Goal: Contribute content: Add original content to the website for others to see

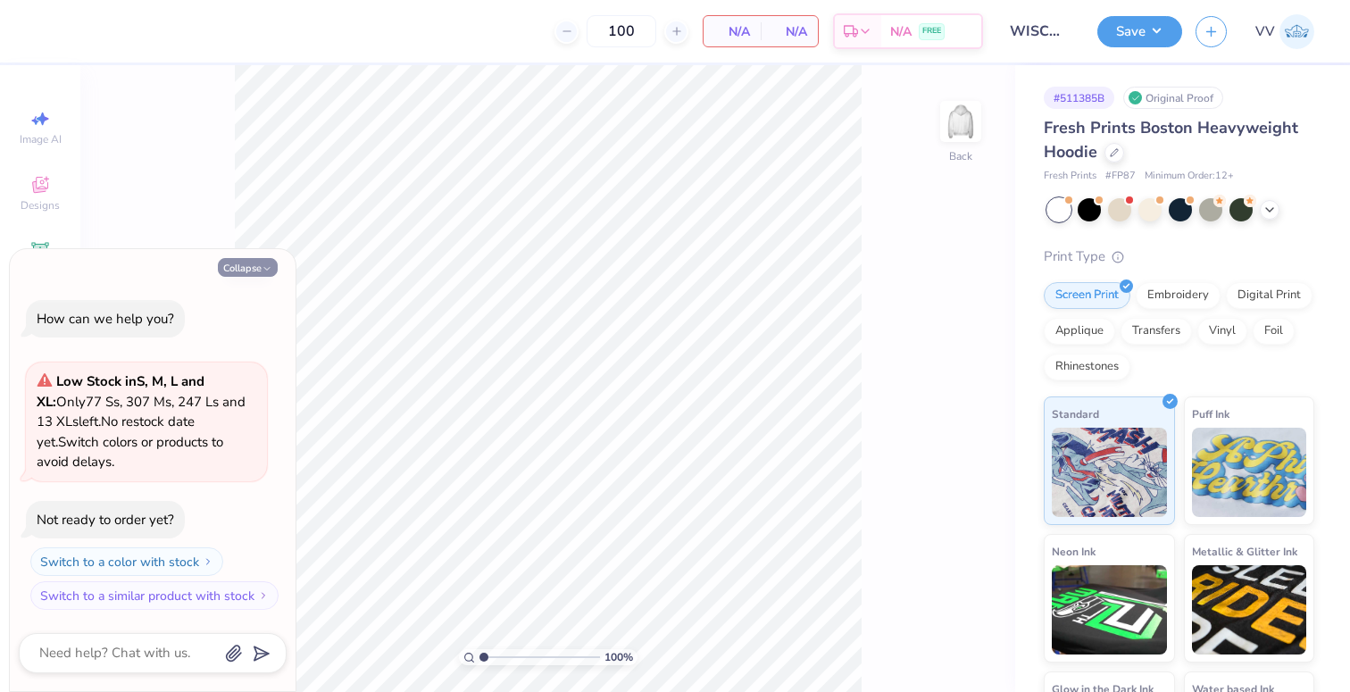
drag, startPoint x: 241, startPoint y: 267, endPoint x: 210, endPoint y: 276, distance: 32.5
click at [241, 267] on button "Collapse" at bounding box center [248, 267] width 60 height 19
type textarea "x"
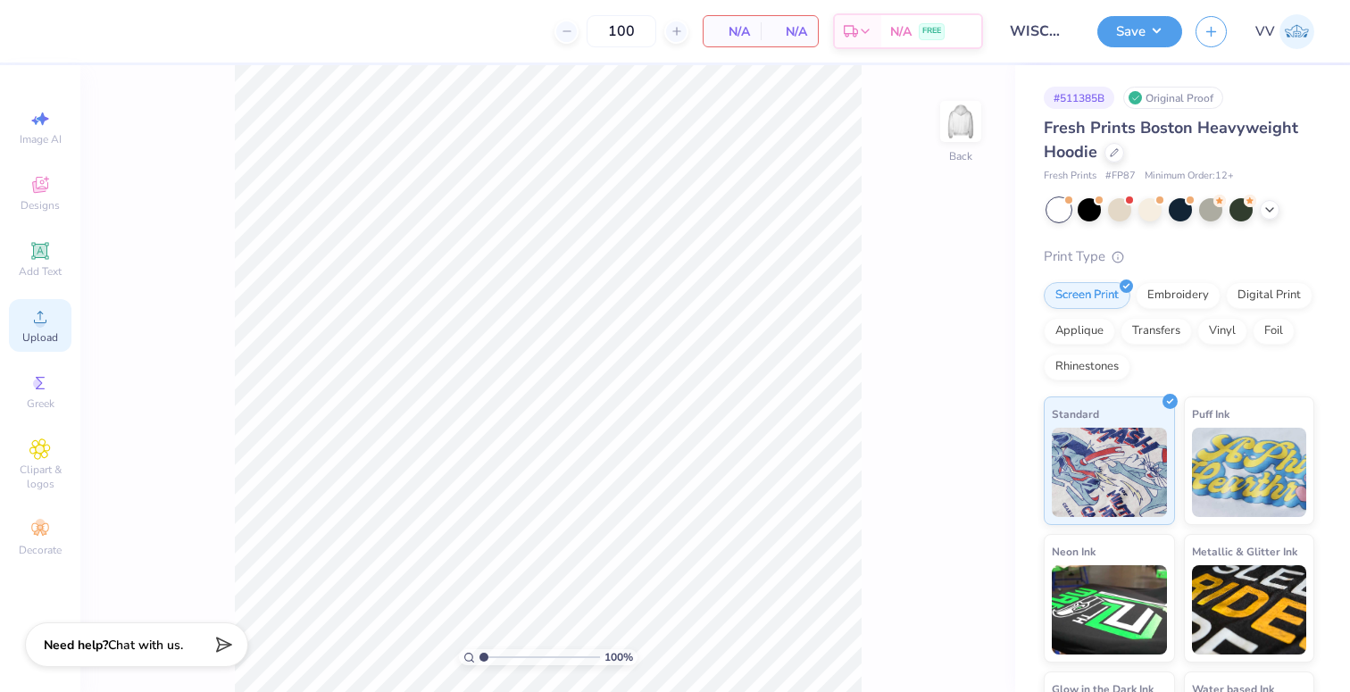
click at [40, 331] on span "Upload" at bounding box center [40, 337] width 36 height 14
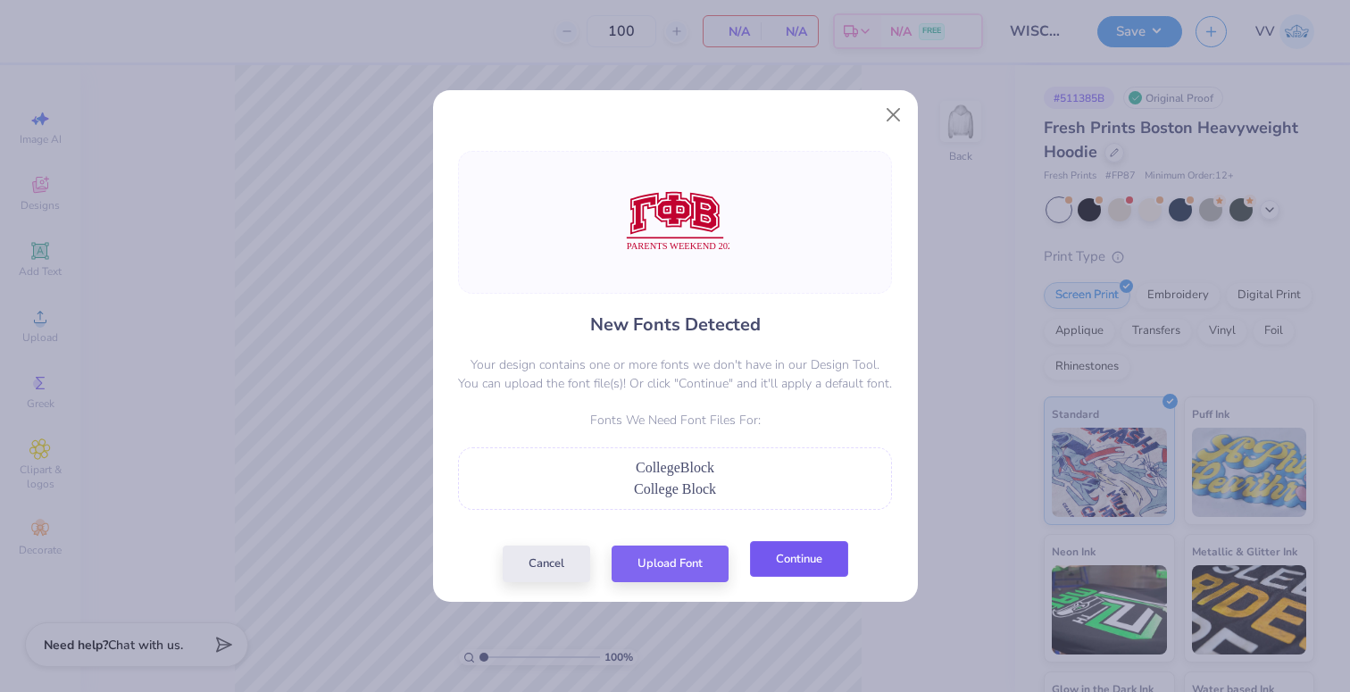
click at [782, 560] on button "Continue" at bounding box center [799, 559] width 98 height 37
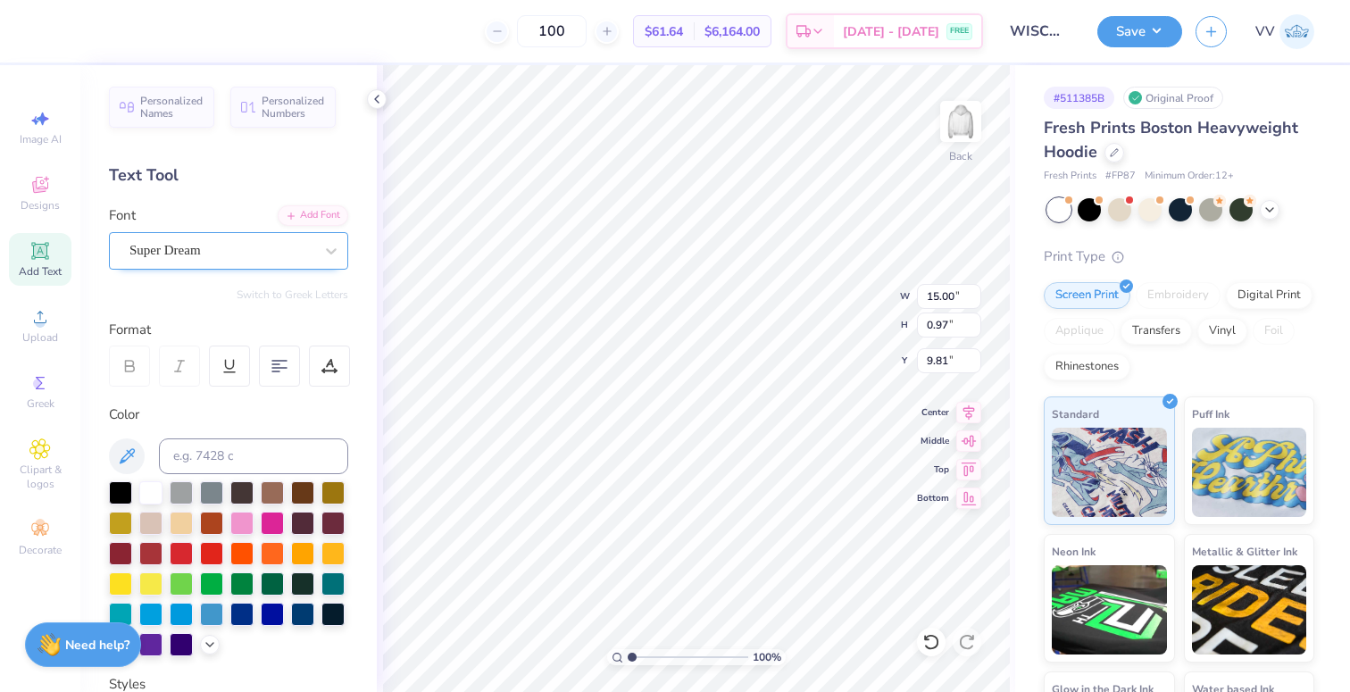
click at [246, 239] on div at bounding box center [221, 250] width 184 height 24
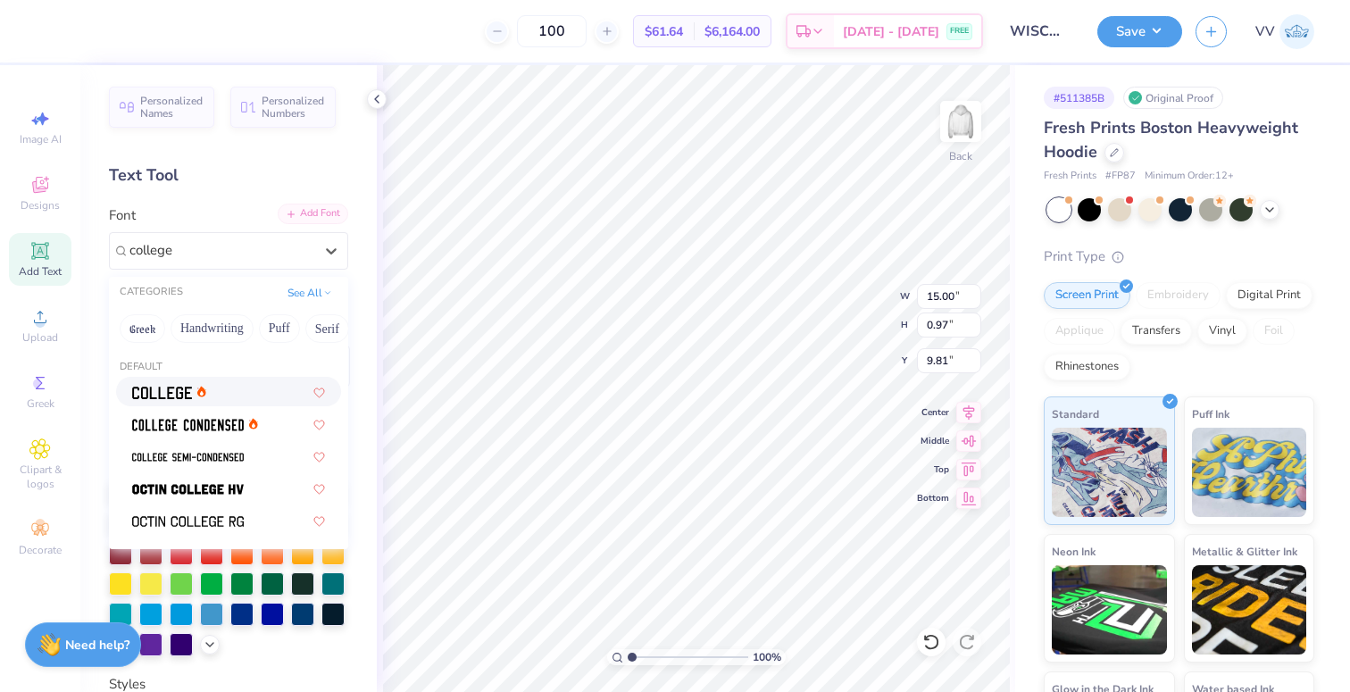
type input "college"
click at [315, 219] on div "Add Font" at bounding box center [313, 214] width 71 height 21
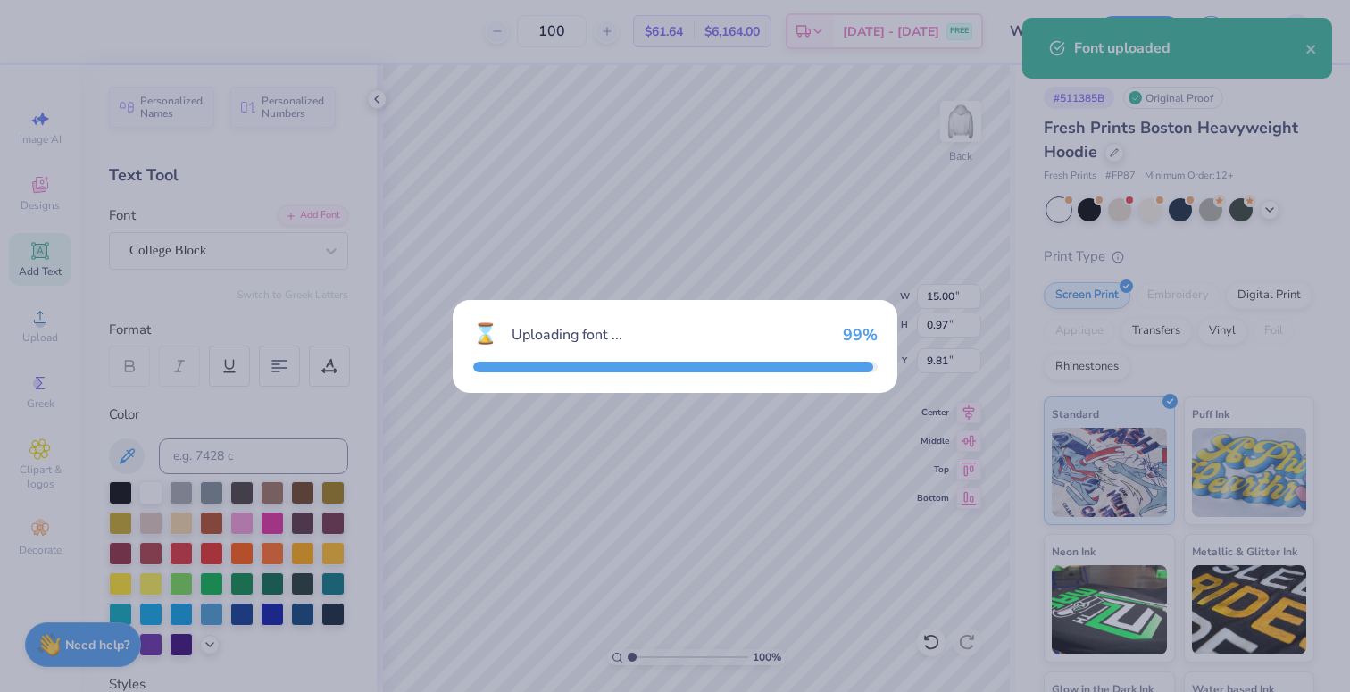
type input "13.40"
type input "1.02"
type input "9.87"
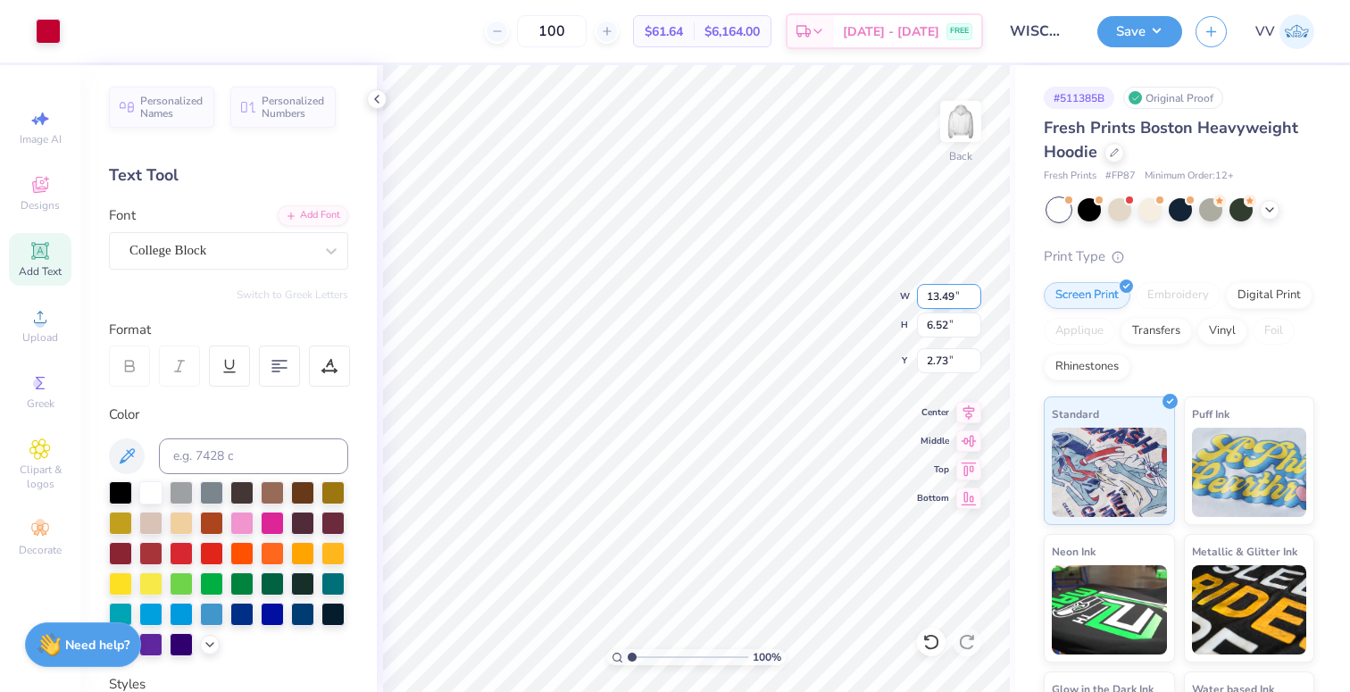
type input "2.69"
type input "2.39"
click at [648, 653] on input "range" at bounding box center [688, 657] width 121 height 16
type input "9.52"
drag, startPoint x: 647, startPoint y: 655, endPoint x: 637, endPoint y: 655, distance: 10.8
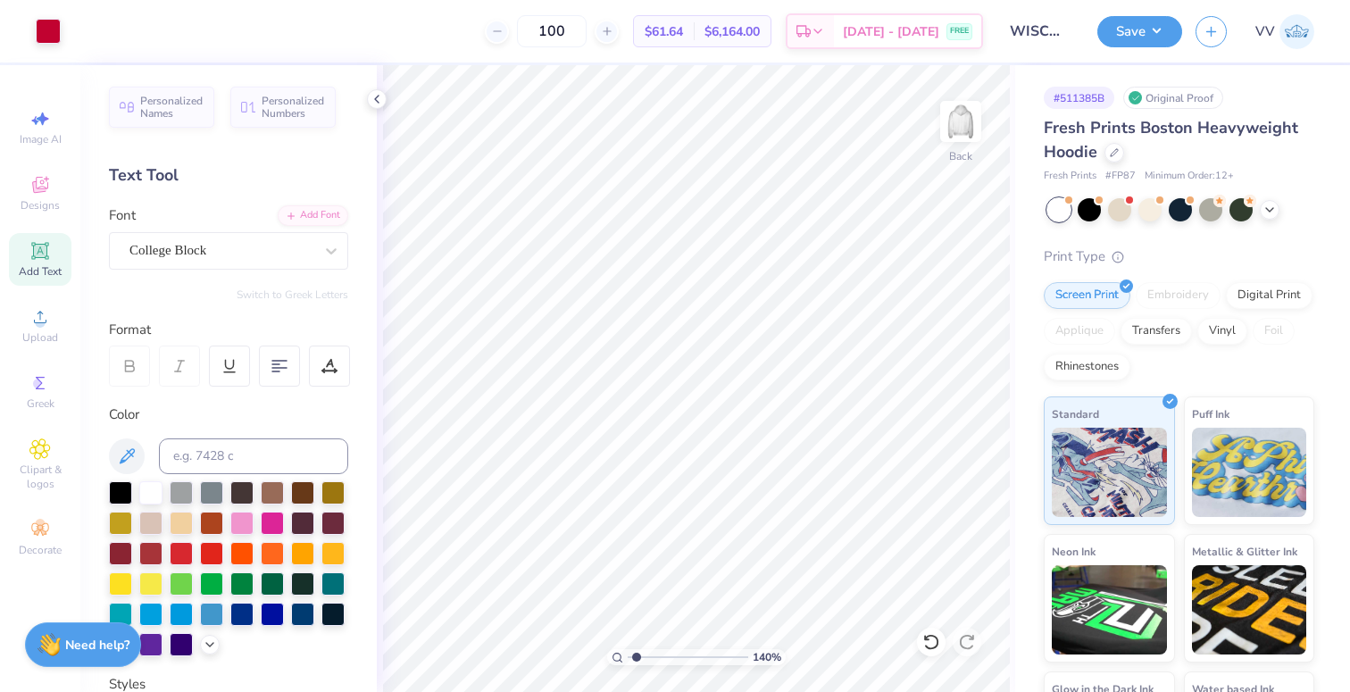
type input "1.39"
click at [636, 657] on input "range" at bounding box center [688, 657] width 121 height 16
type input "9.56"
click at [943, 297] on input "13.49" at bounding box center [949, 296] width 64 height 25
type input "3.50"
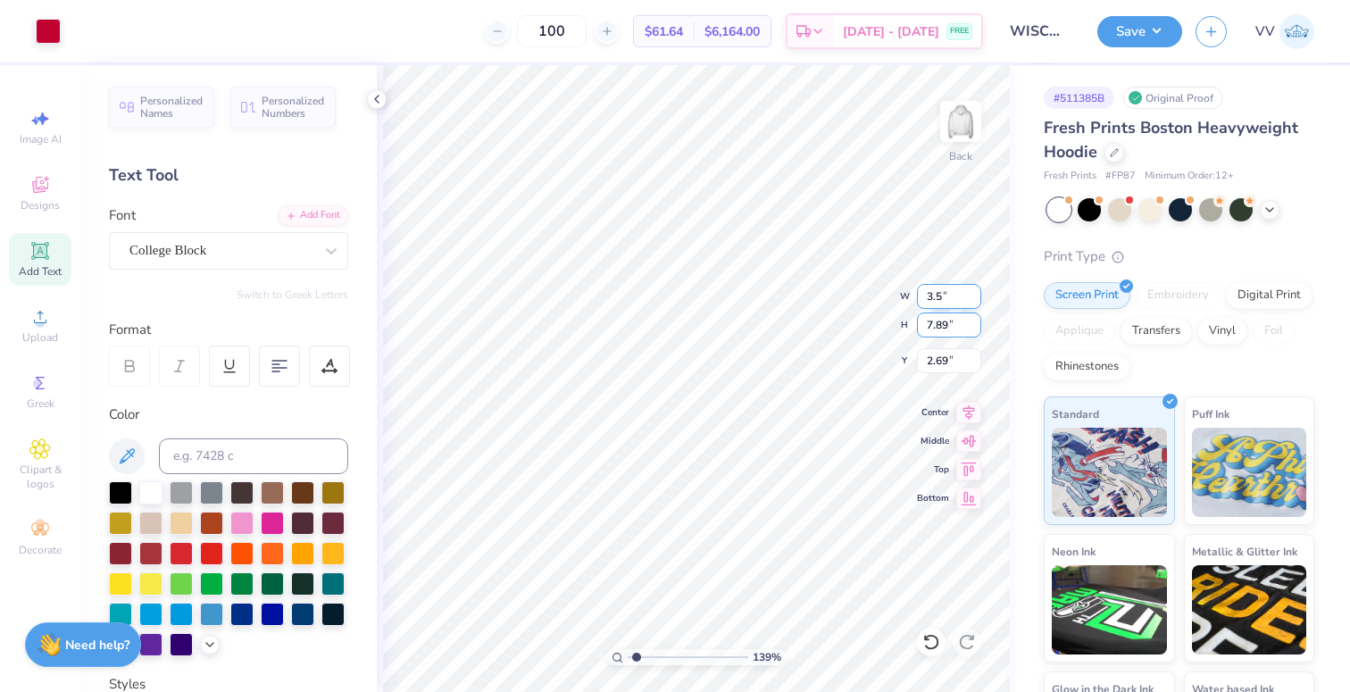
type input "2.05"
type input "3.00"
click at [946, 121] on img at bounding box center [960, 121] width 71 height 71
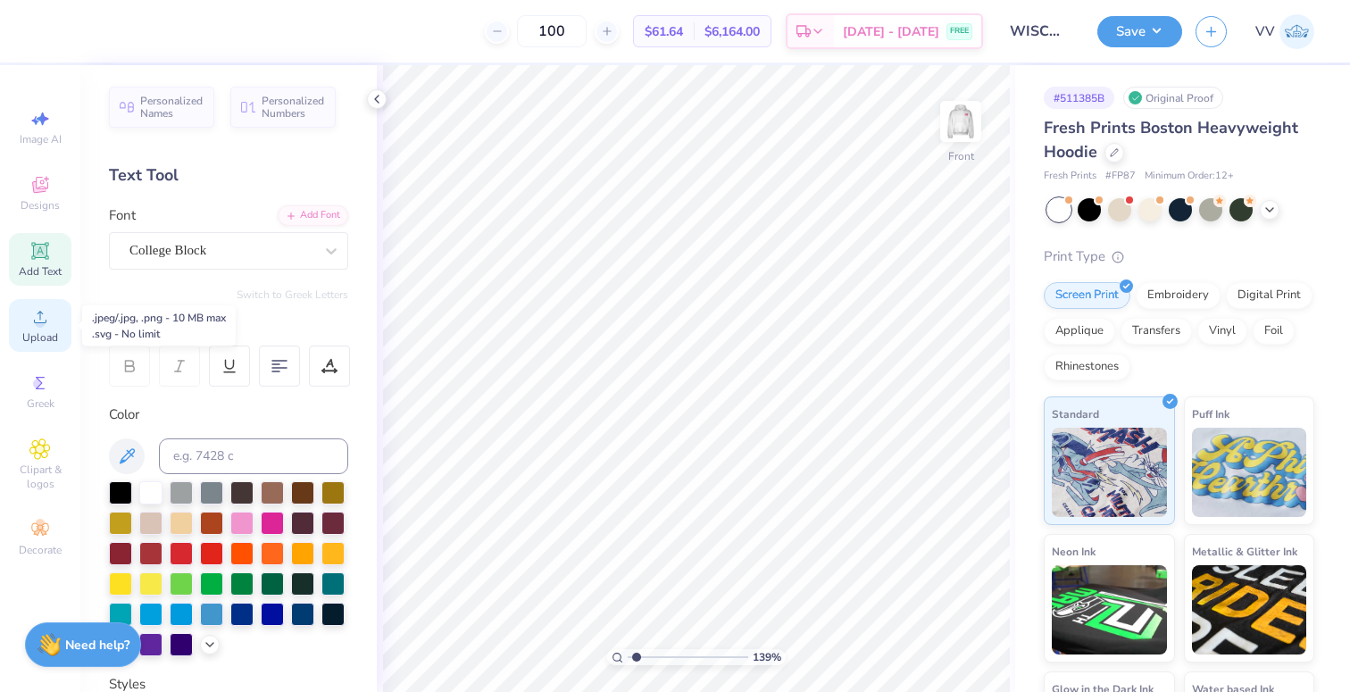
click at [42, 328] on div "Upload" at bounding box center [40, 325] width 63 height 53
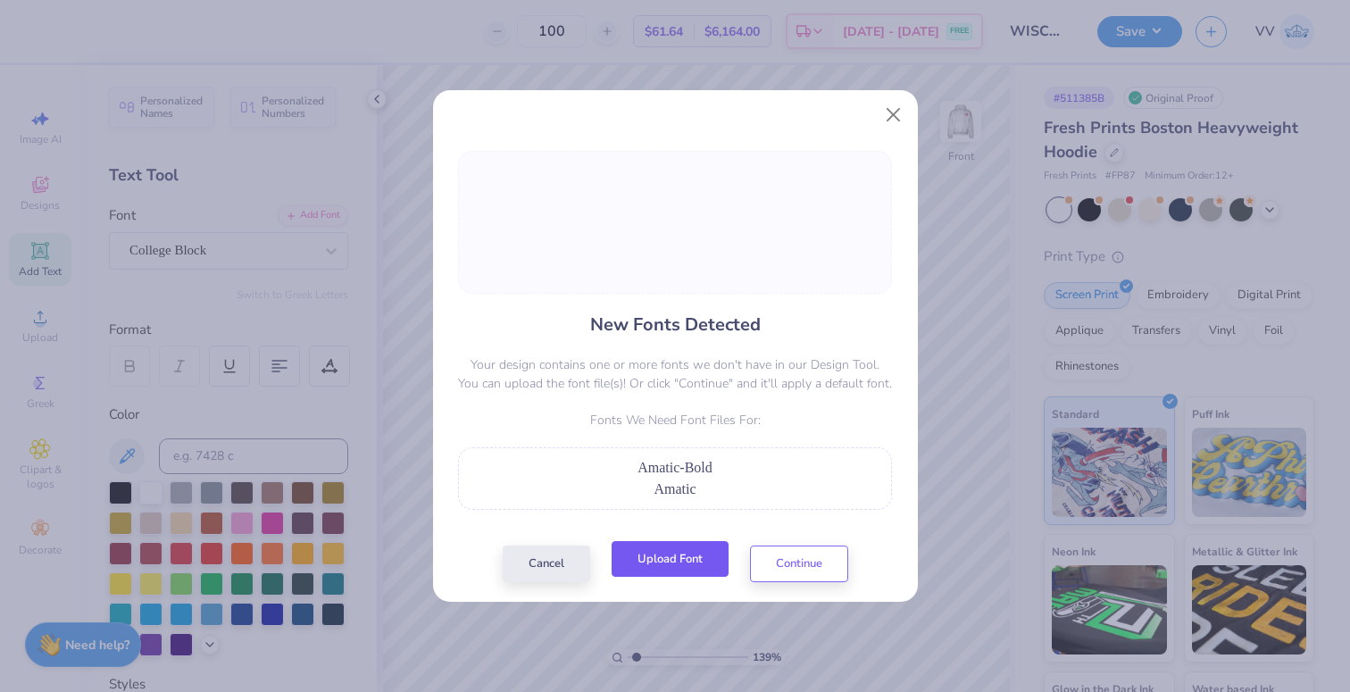
click at [652, 570] on button "Upload Font" at bounding box center [670, 559] width 117 height 37
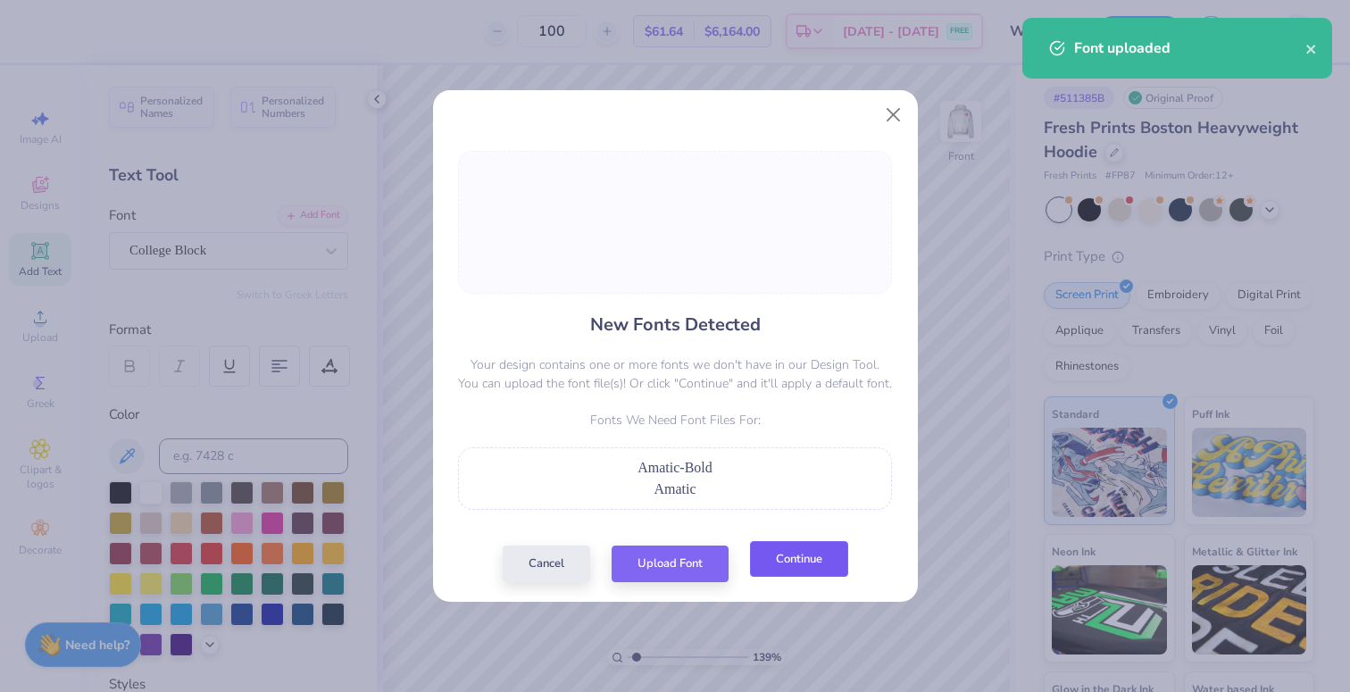
click at [805, 560] on button "Continue" at bounding box center [799, 559] width 98 height 37
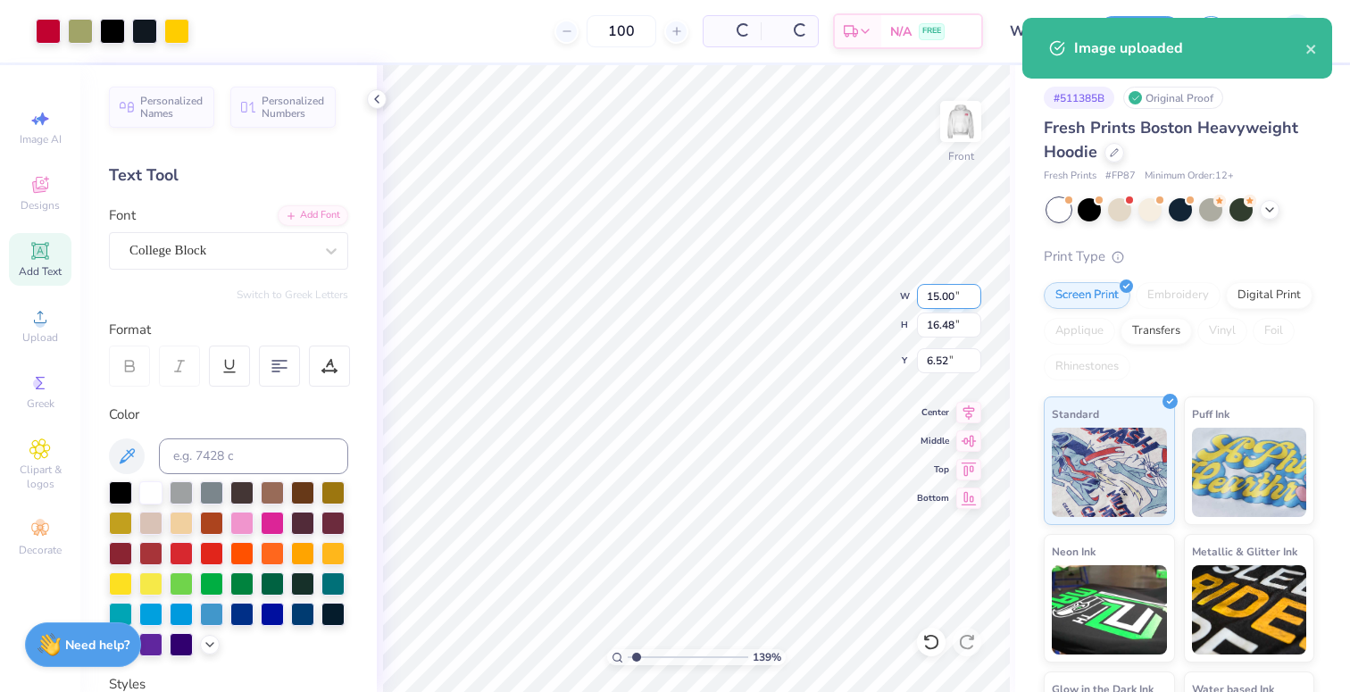
click at [943, 307] on input "15.00" at bounding box center [949, 296] width 64 height 25
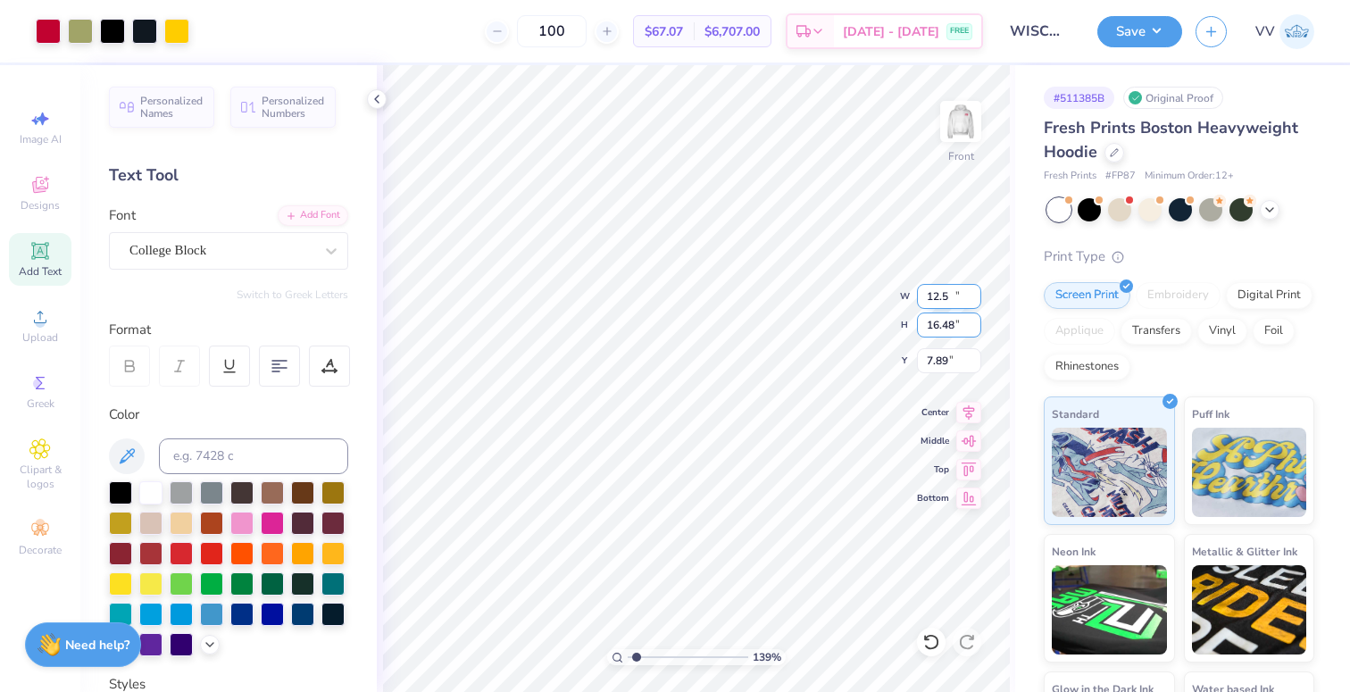
type input "12.50"
type input "13.73"
type input "6.00"
type input "2.19"
click at [646, 657] on input "range" at bounding box center [688, 657] width 121 height 16
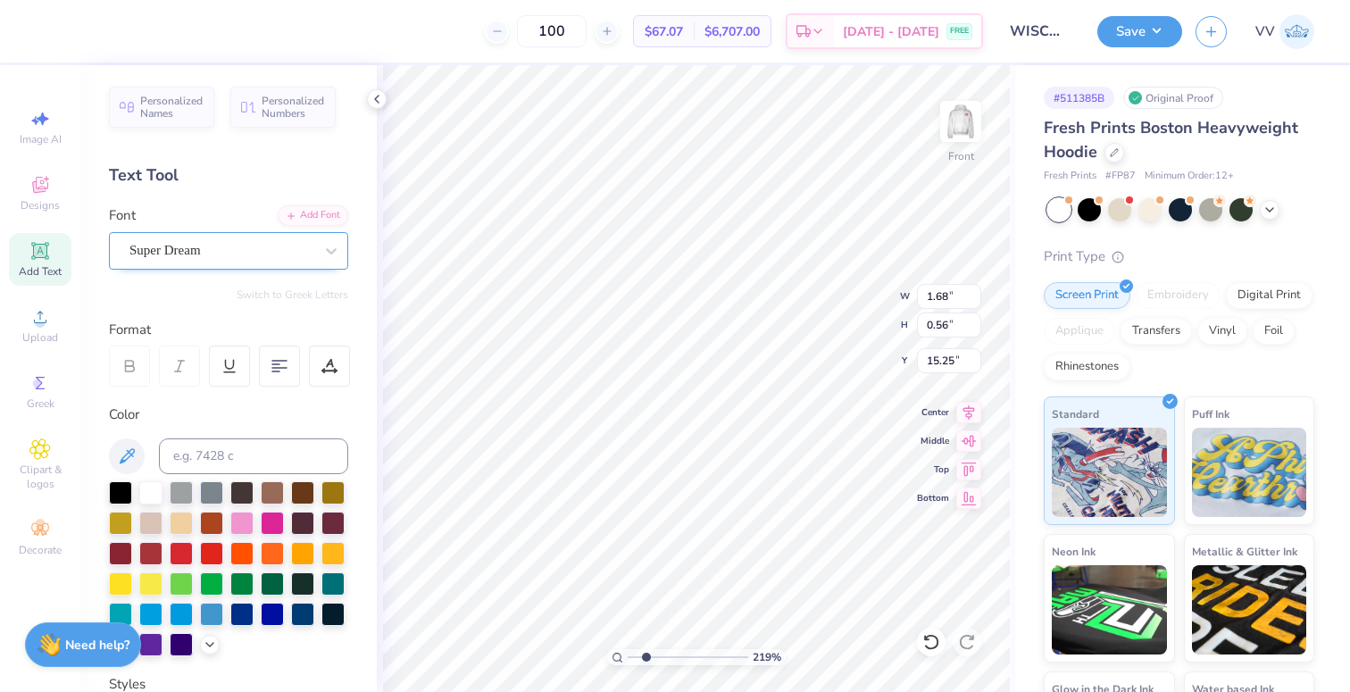
click at [213, 243] on div "Super Dream" at bounding box center [222, 251] width 188 height 28
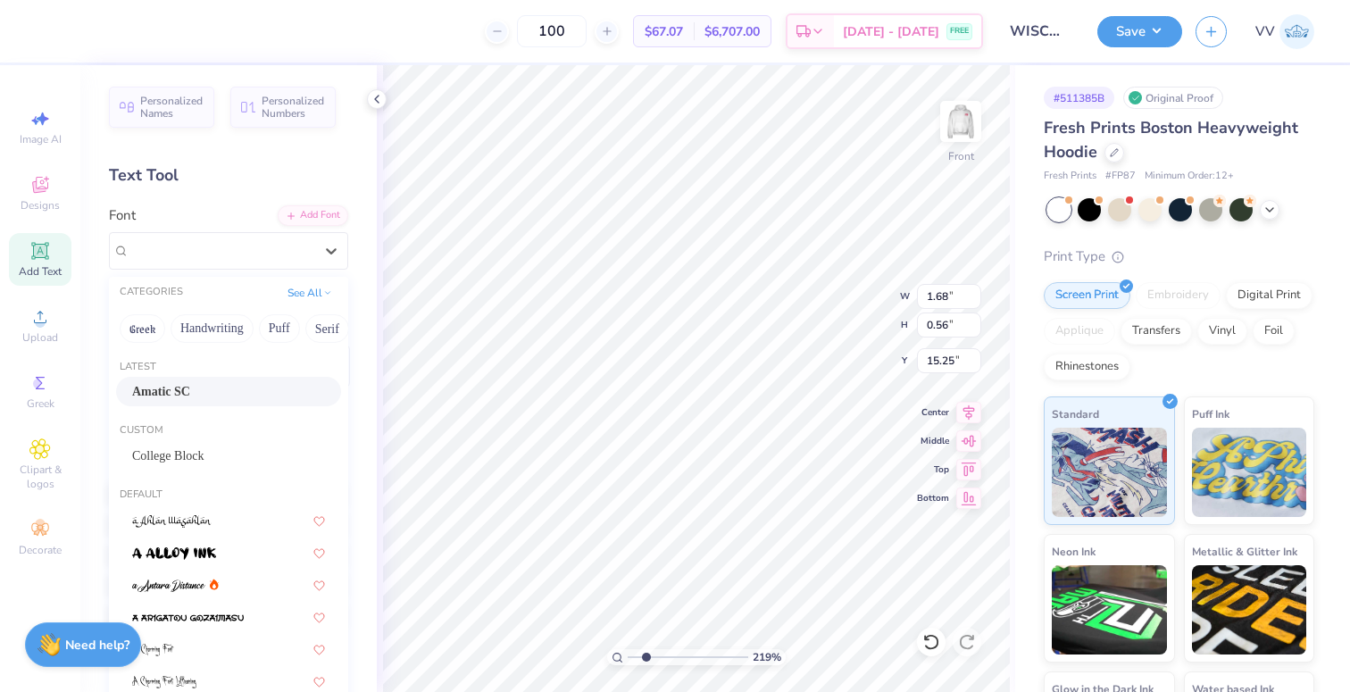
click at [204, 391] on div "Amatic SC" at bounding box center [228, 391] width 193 height 19
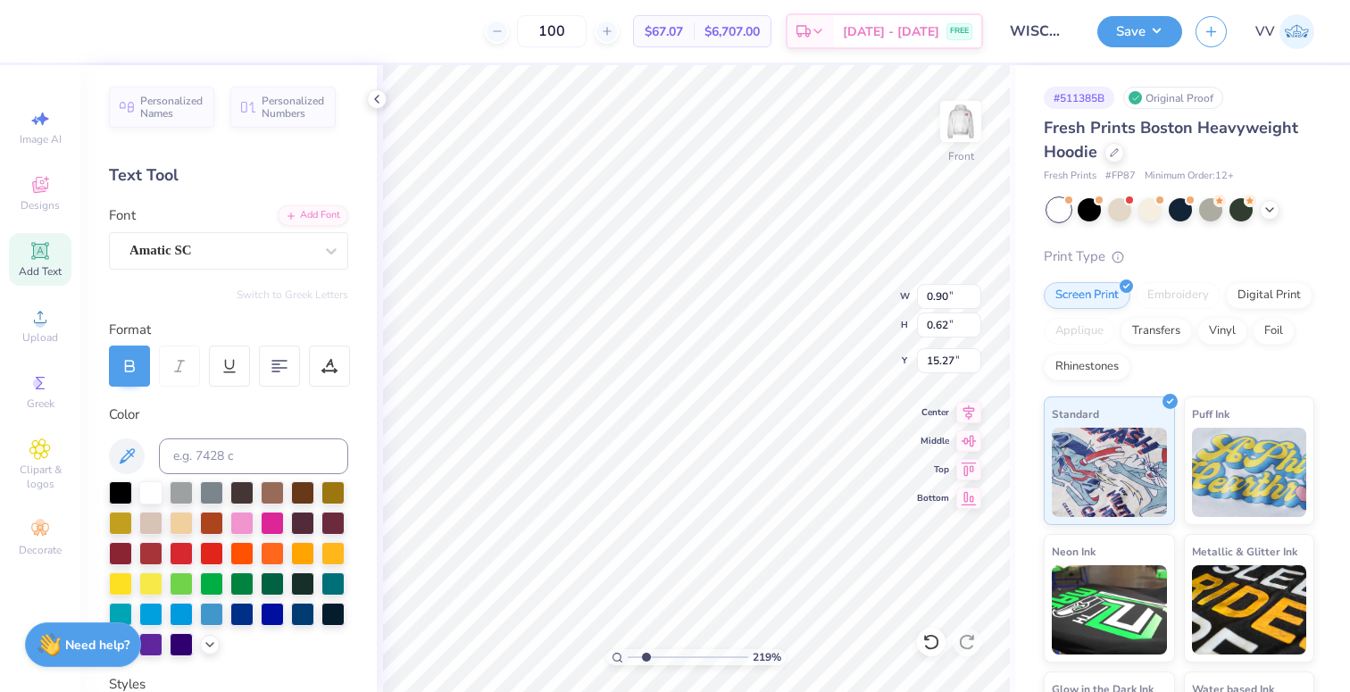
type input "0.90"
type input "0.62"
type input "15.27"
type input "4.18"
click at [670, 655] on input "range" at bounding box center [688, 657] width 121 height 16
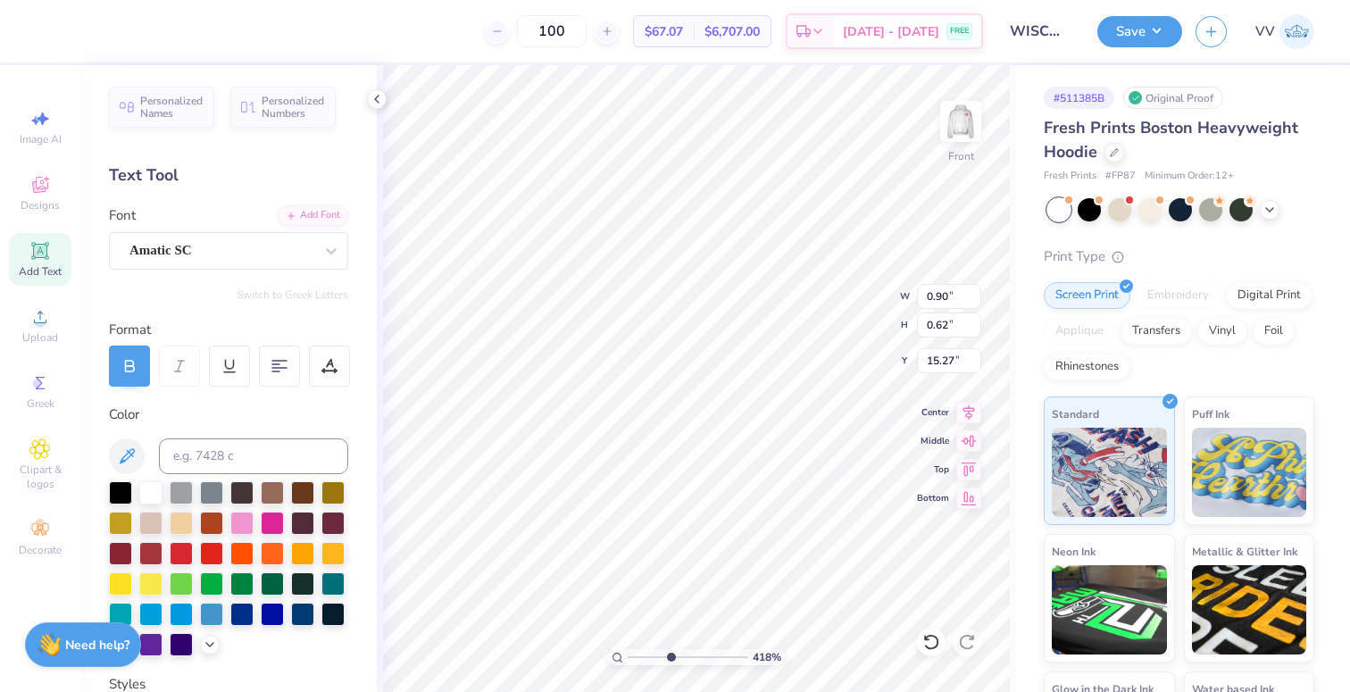
type input "15.22"
click at [695, 662] on input "range" at bounding box center [688, 657] width 121 height 16
type input "6.31"
type input "0.72"
type input "0.50"
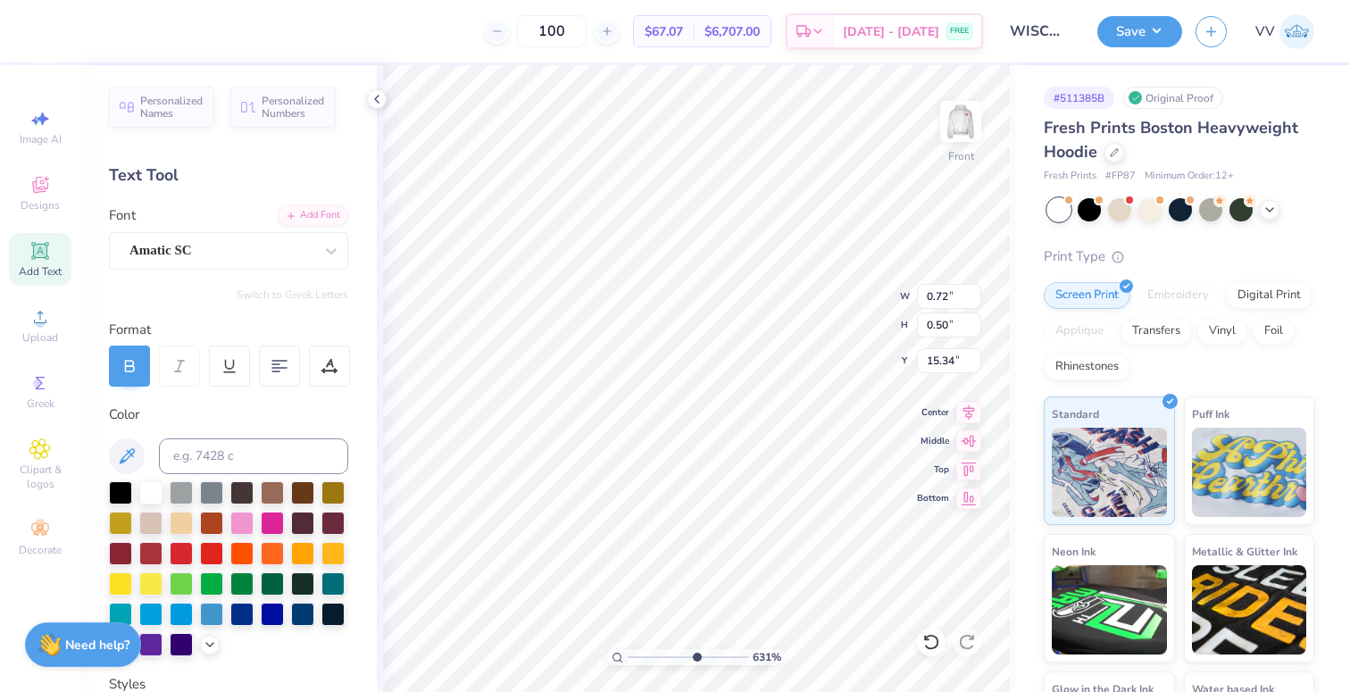
type input "15.24"
type input "0.76"
type input "0.52"
type input "15.20"
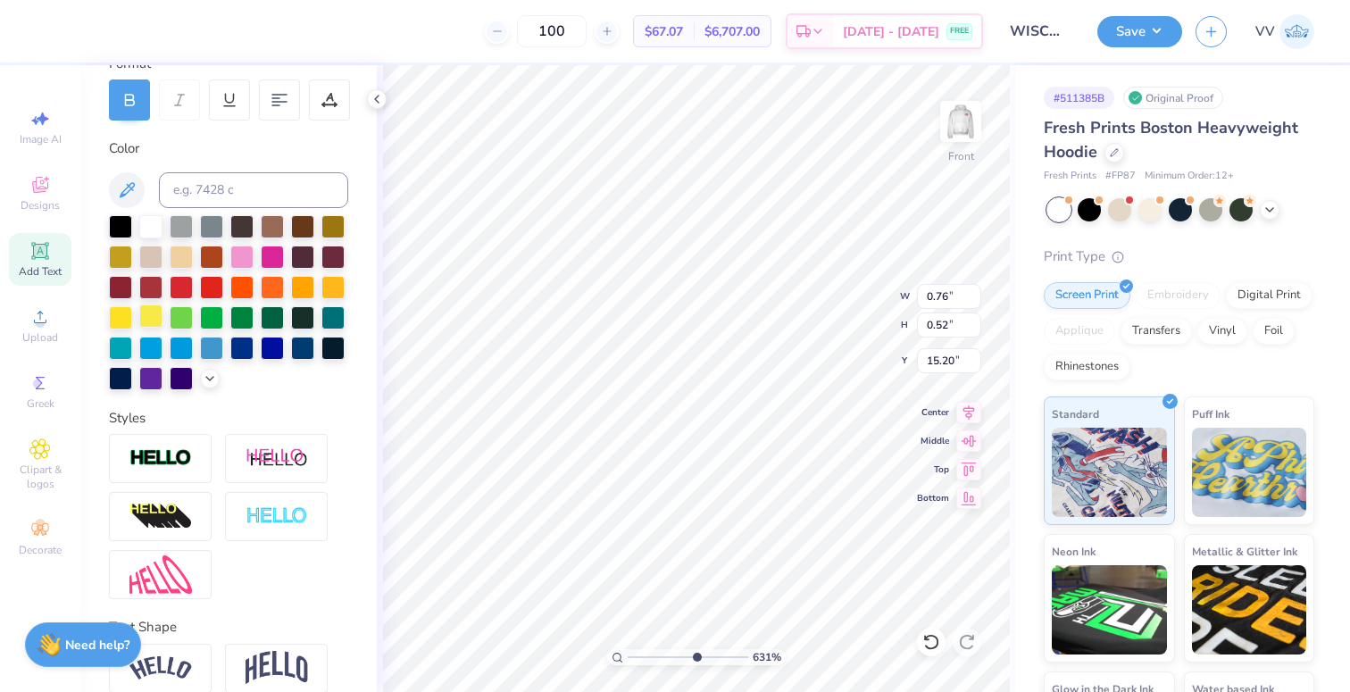
scroll to position [346, 0]
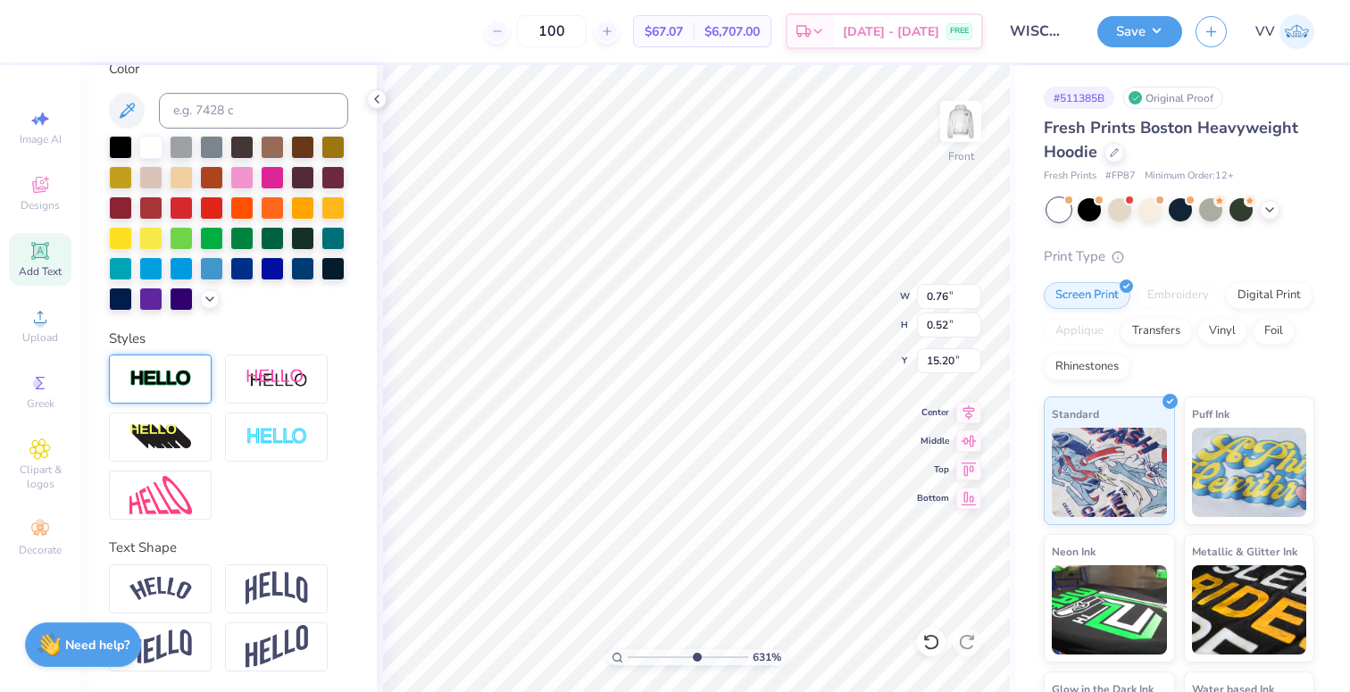
click at [170, 359] on div at bounding box center [160, 378] width 103 height 49
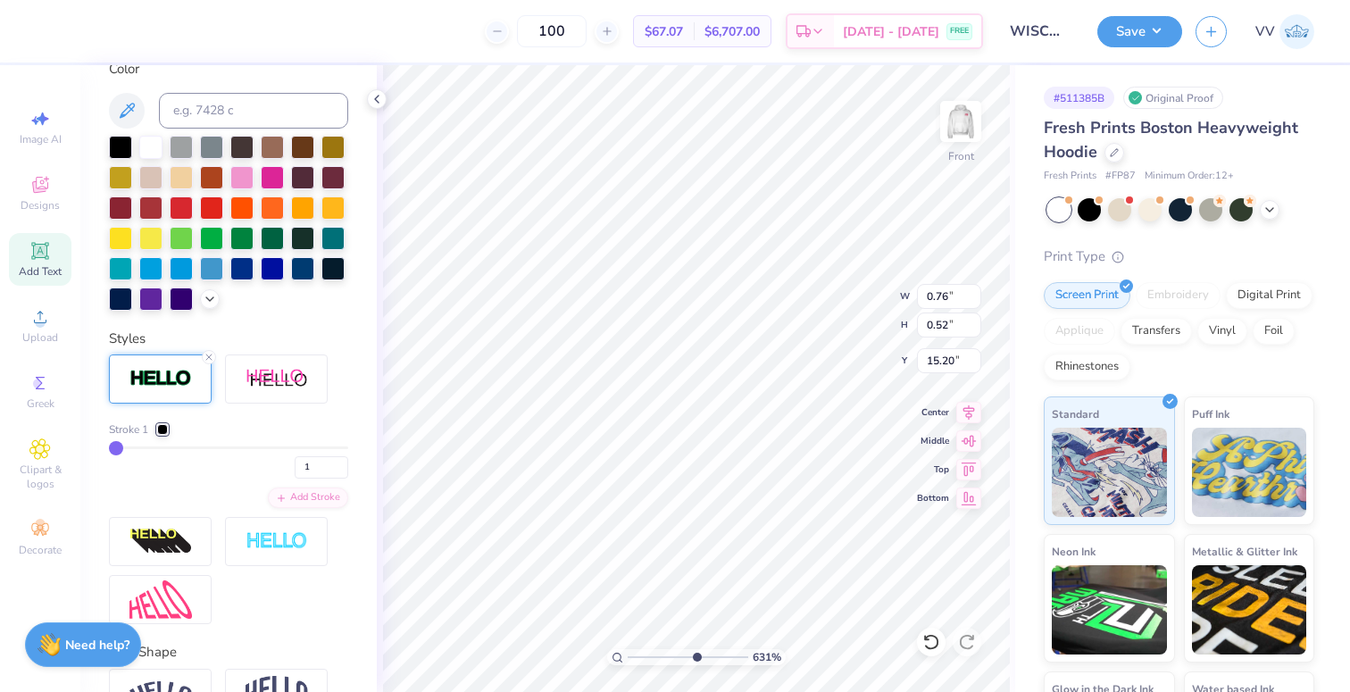
type input "0.77"
type input "0.54"
type input "15.19"
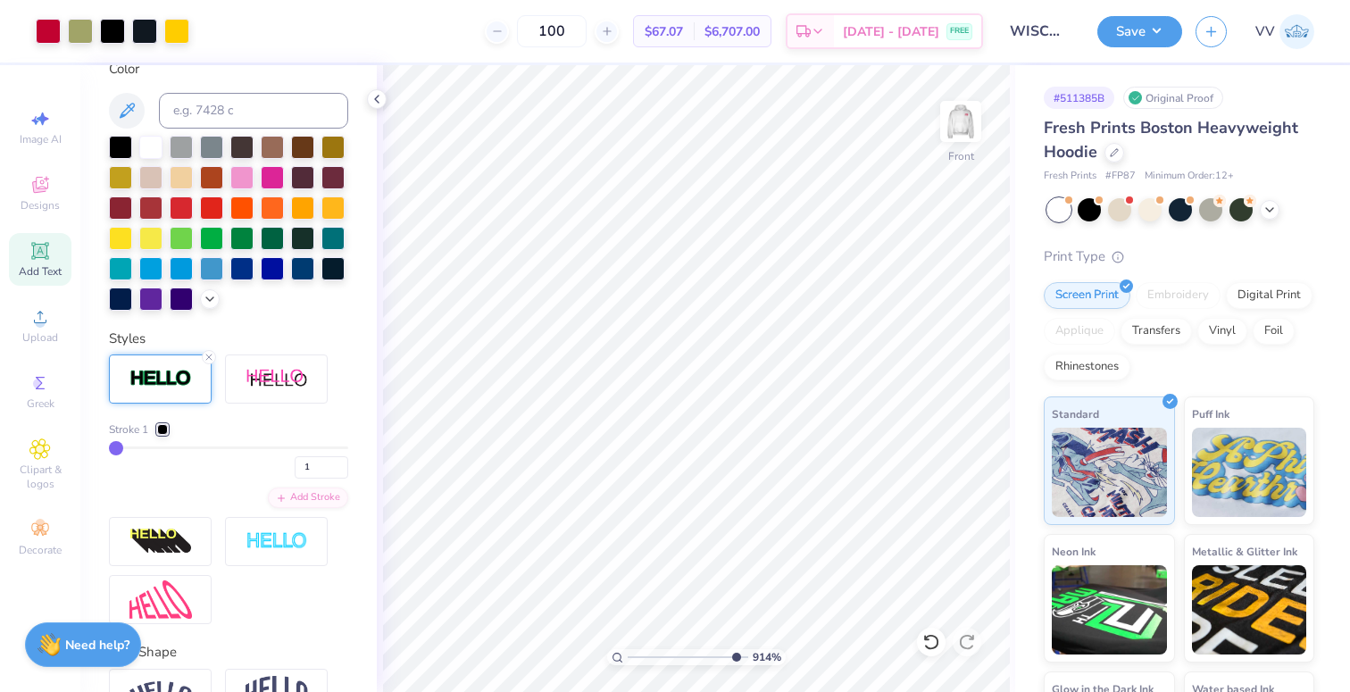
drag, startPoint x: 720, startPoint y: 657, endPoint x: 732, endPoint y: 659, distance: 12.6
type input "9.45"
click at [732, 659] on input "range" at bounding box center [688, 657] width 121 height 16
type input "15.22"
type input "0.81"
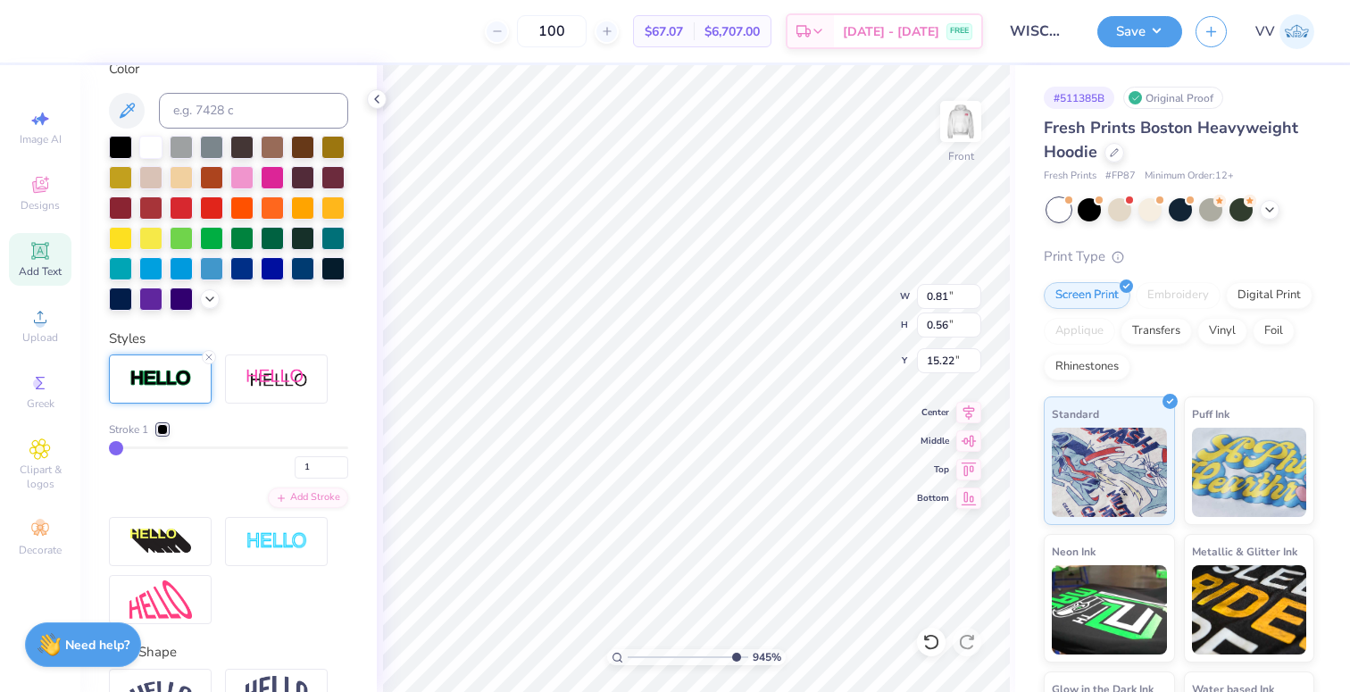
type input "0.56"
type input "0.84"
type input "0.58"
type input "15.21"
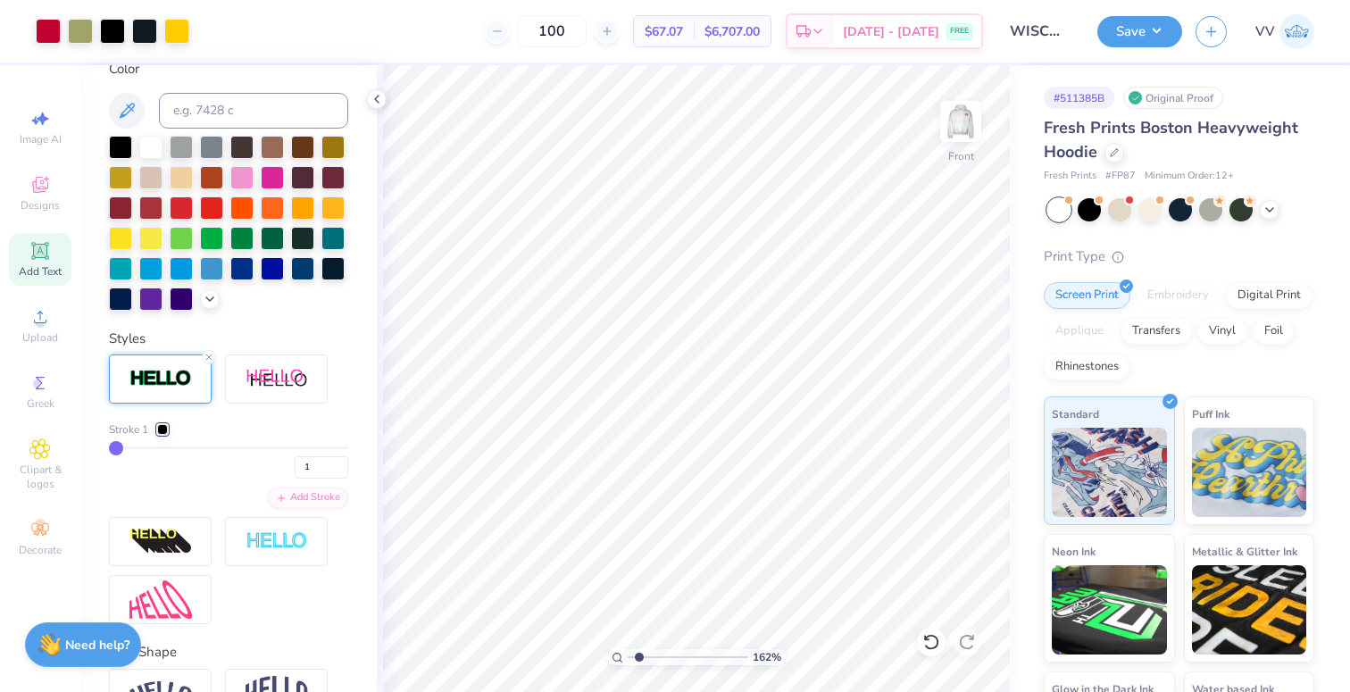
drag, startPoint x: 705, startPoint y: 655, endPoint x: 644, endPoint y: 652, distance: 60.8
type input "1.6"
click at [638, 661] on input "range" at bounding box center [688, 657] width 121 height 16
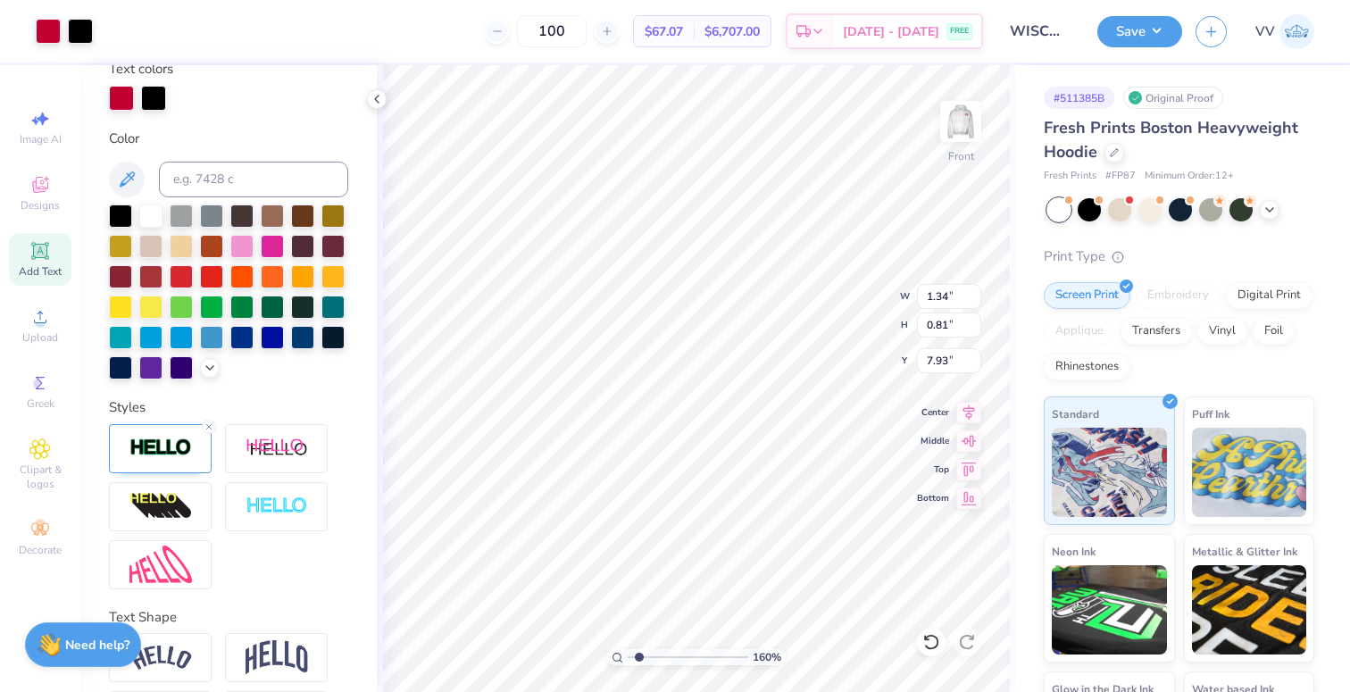
scroll to position [415, 0]
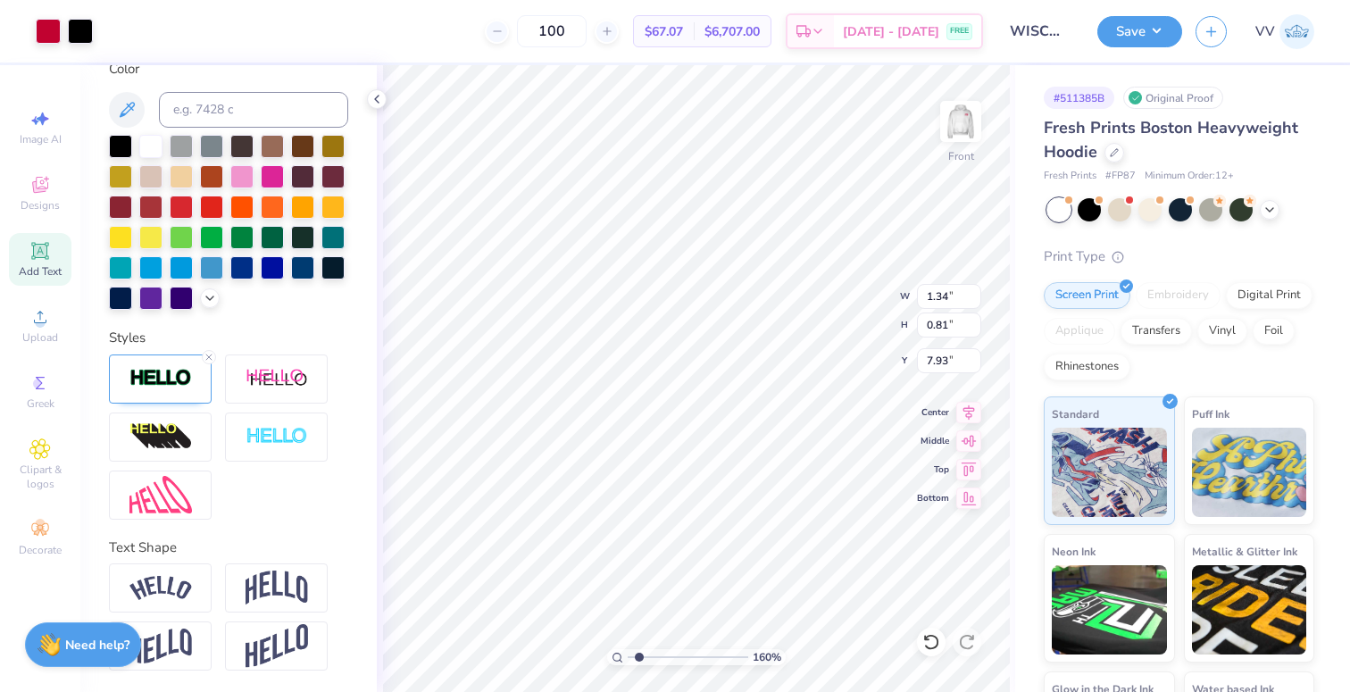
type input "1.33"
type input "0.80"
type input "8.01"
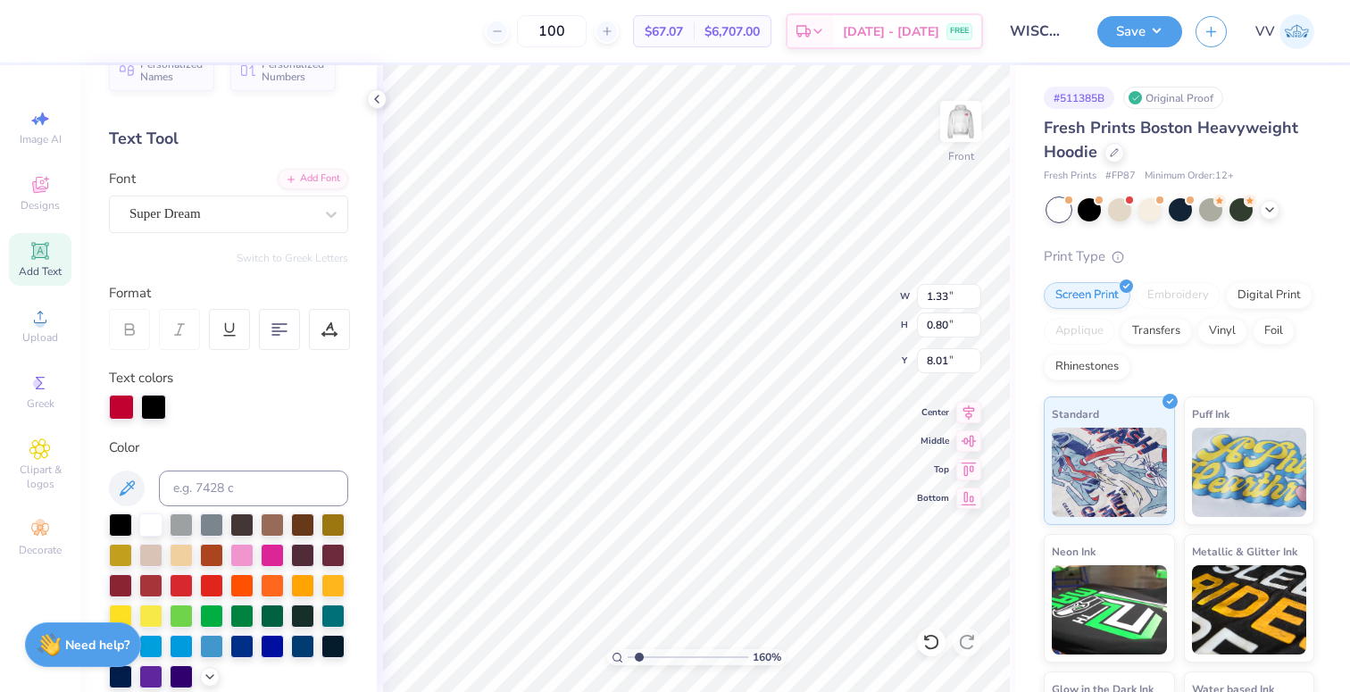
scroll to position [0, 0]
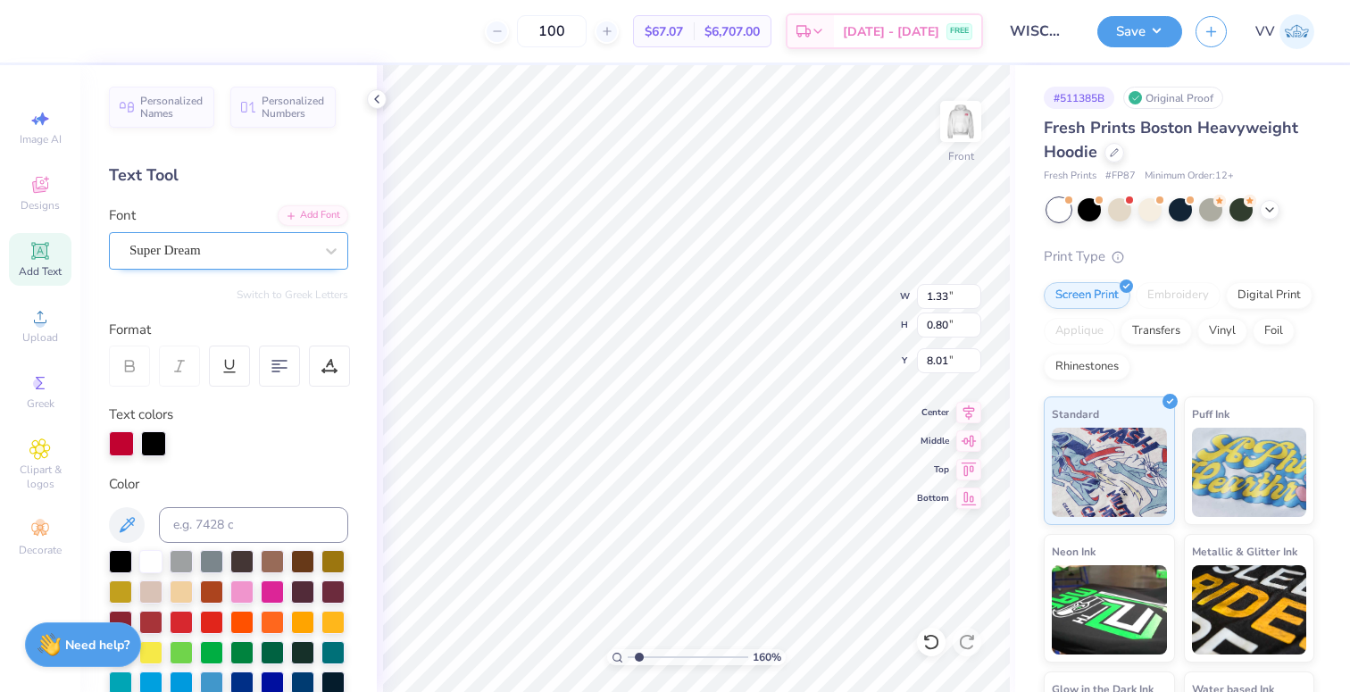
click at [209, 238] on div at bounding box center [221, 250] width 184 height 24
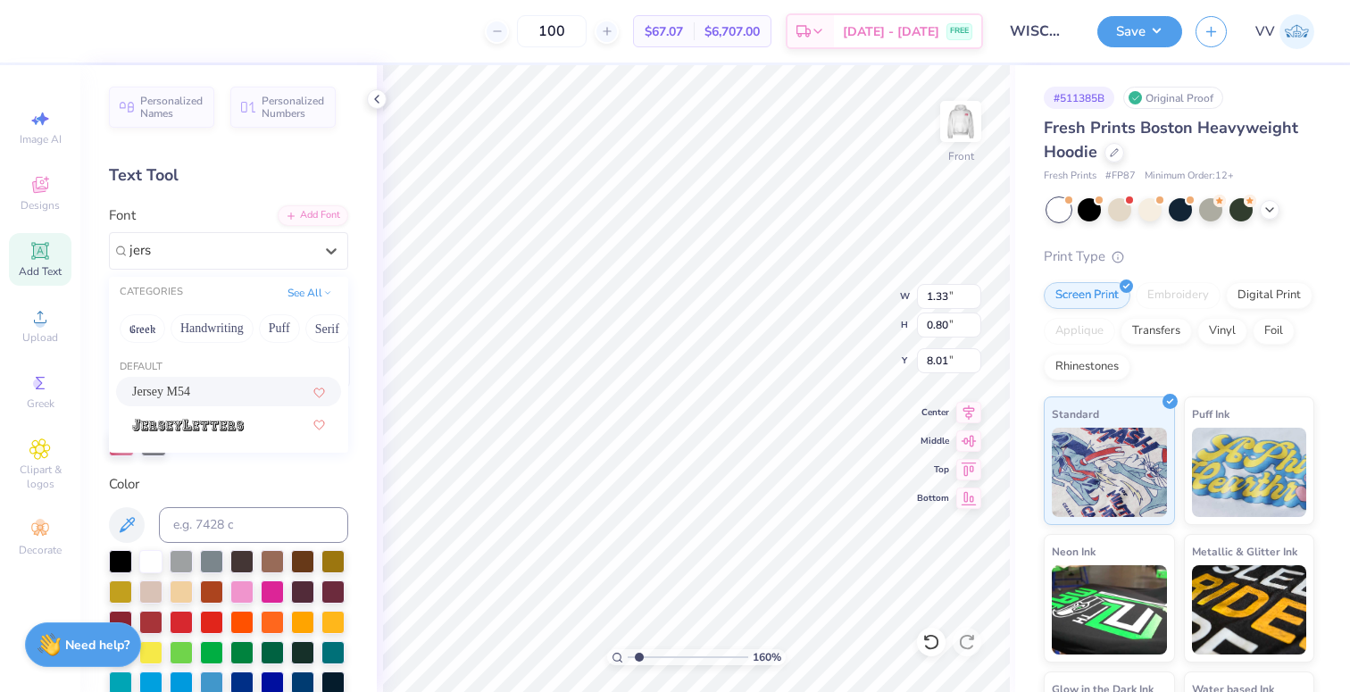
click at [202, 398] on div "Jersey M54" at bounding box center [228, 391] width 193 height 19
type input "jers"
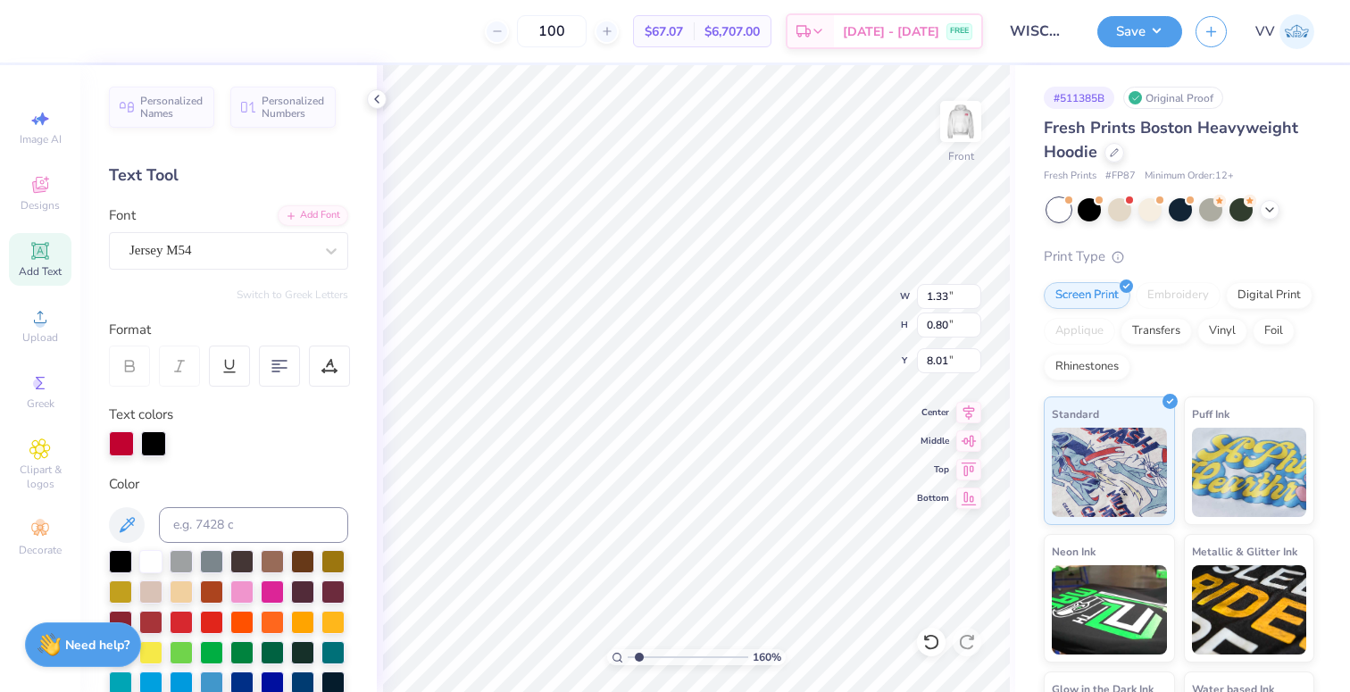
type input "1.06"
type input "0.88"
type input "7.97"
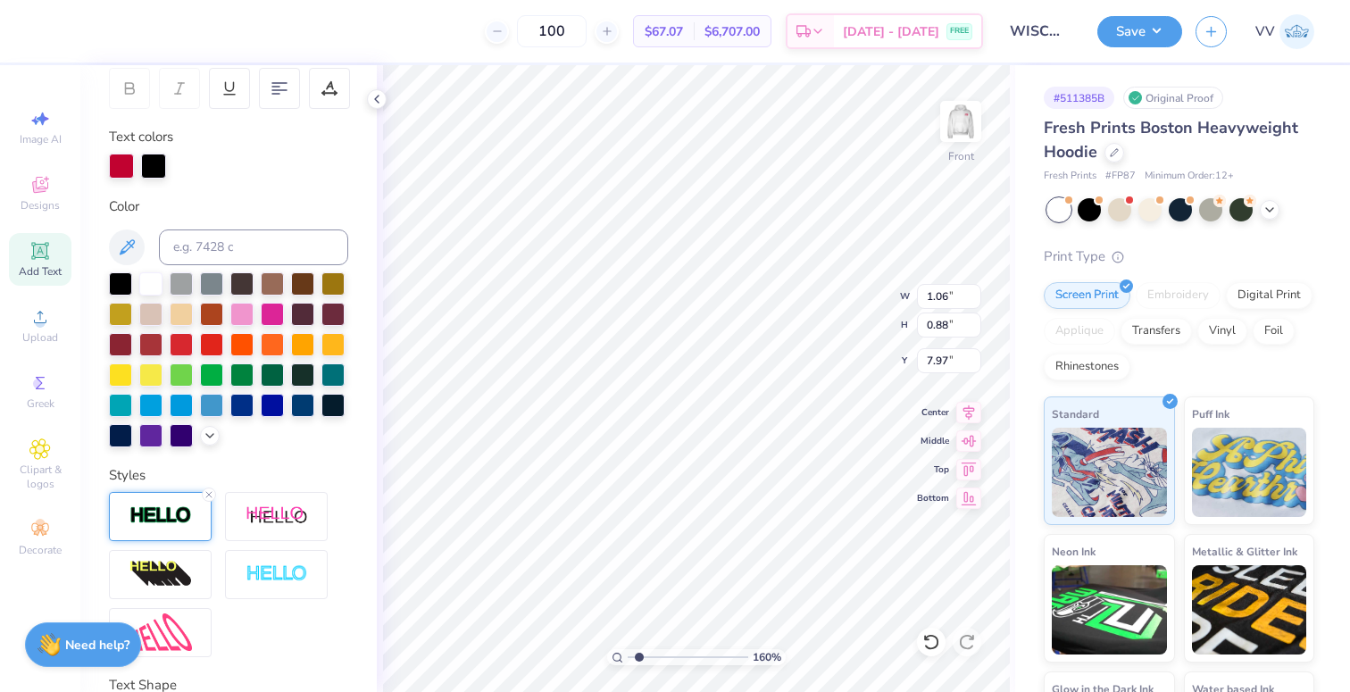
scroll to position [281, 0]
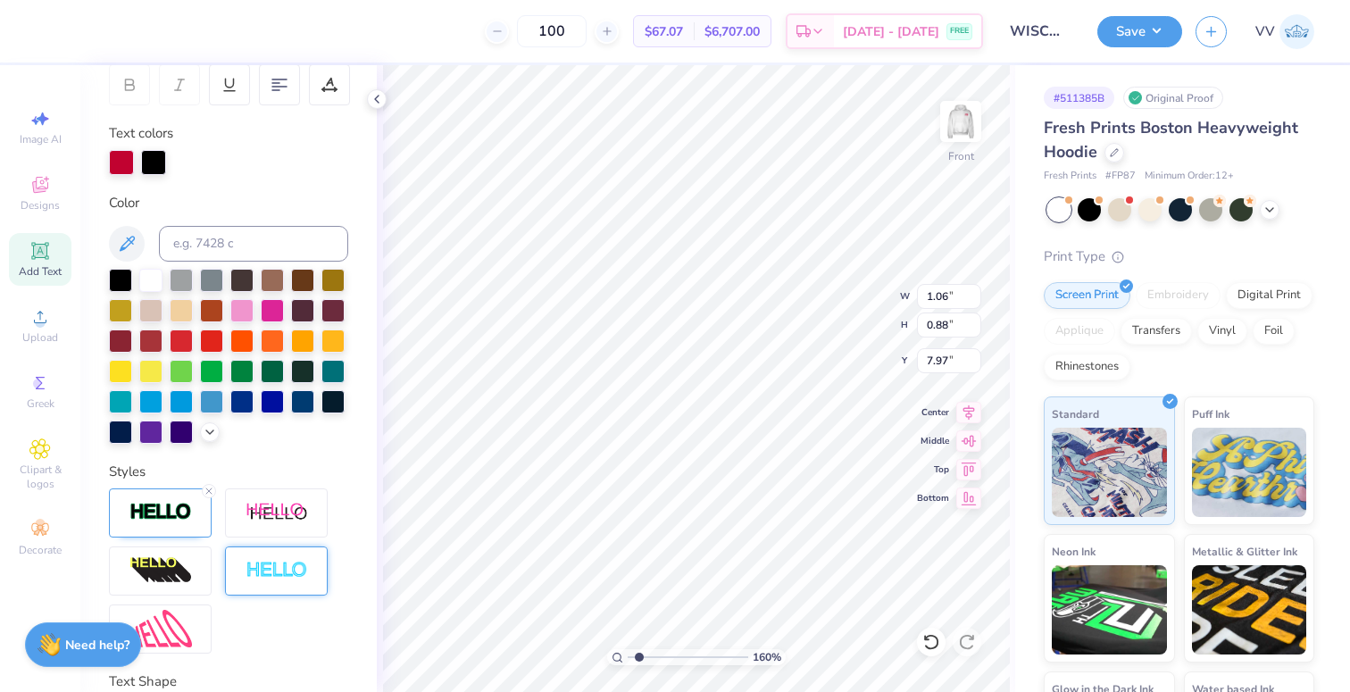
click at [208, 490] on line at bounding box center [208, 490] width 5 height 5
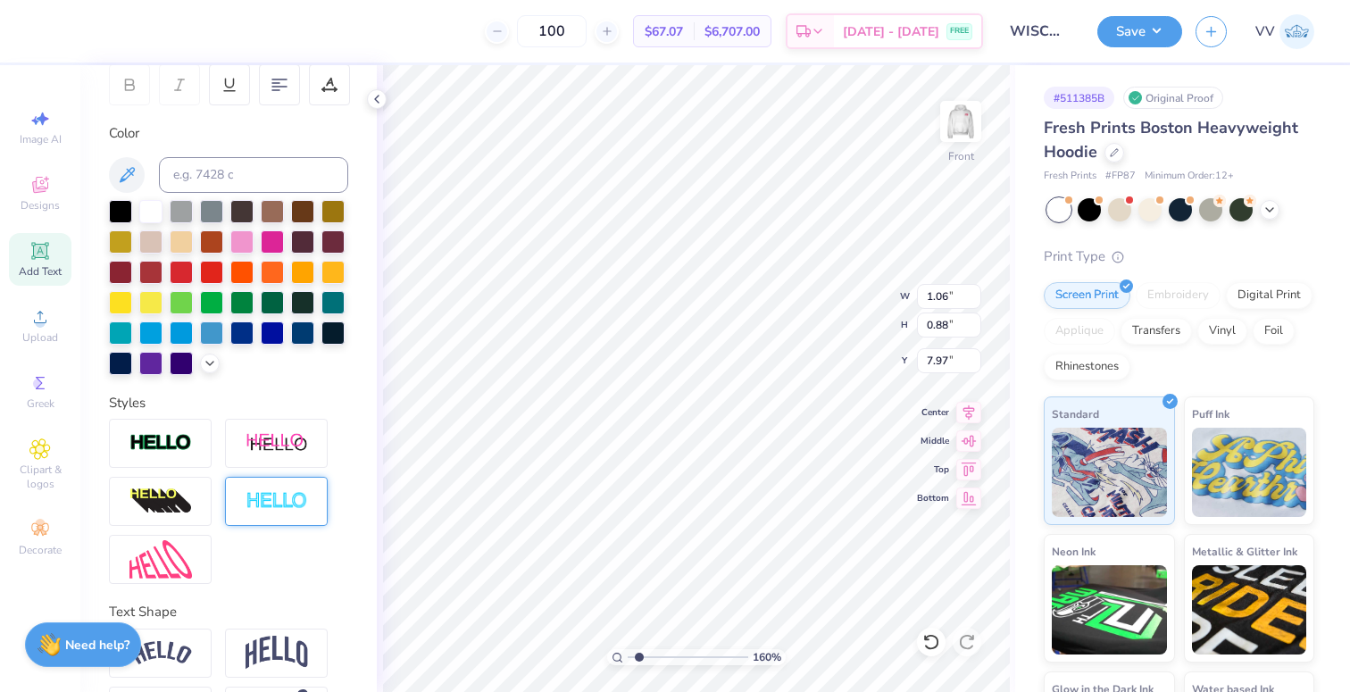
type input "1.05"
type input "0.86"
type input "7.98"
click at [286, 506] on img at bounding box center [277, 501] width 63 height 21
type input "1.06"
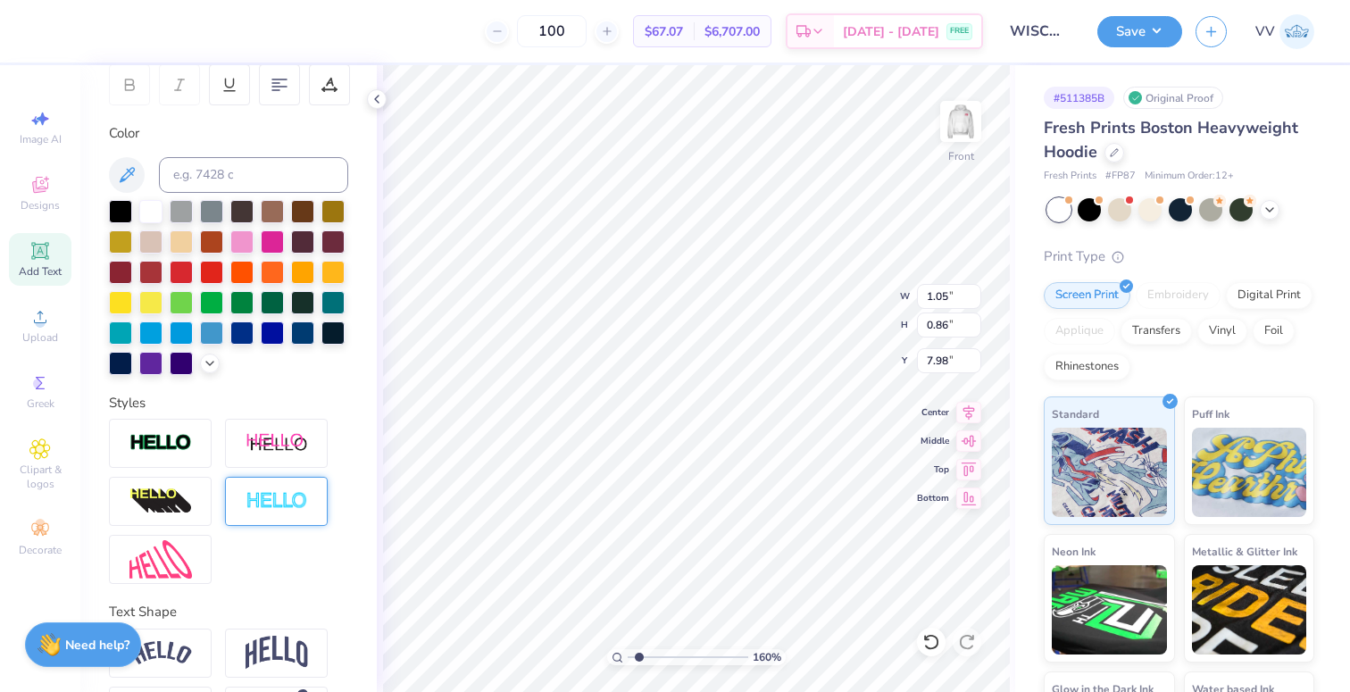
type input "0.88"
type input "7.97"
click at [312, 586] on input "1" at bounding box center [322, 590] width 54 height 22
type input "3"
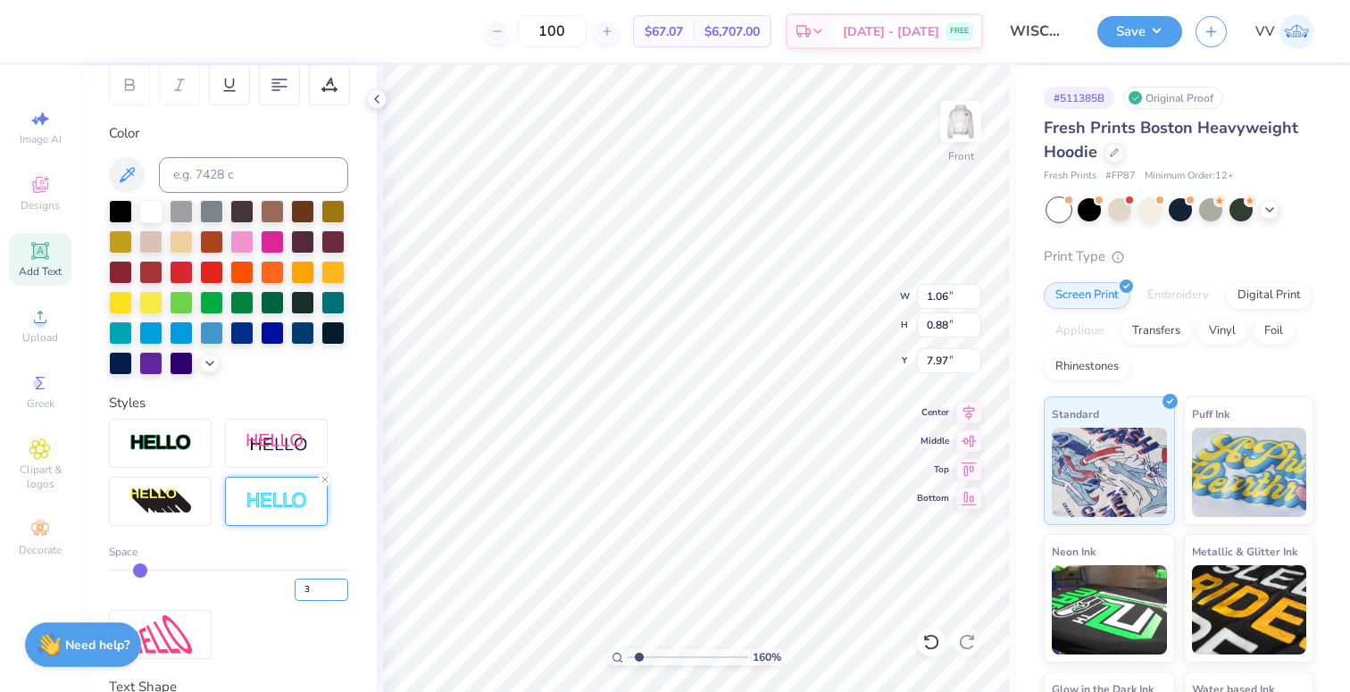
type input "1.09"
type input "0.91"
type input "7.96"
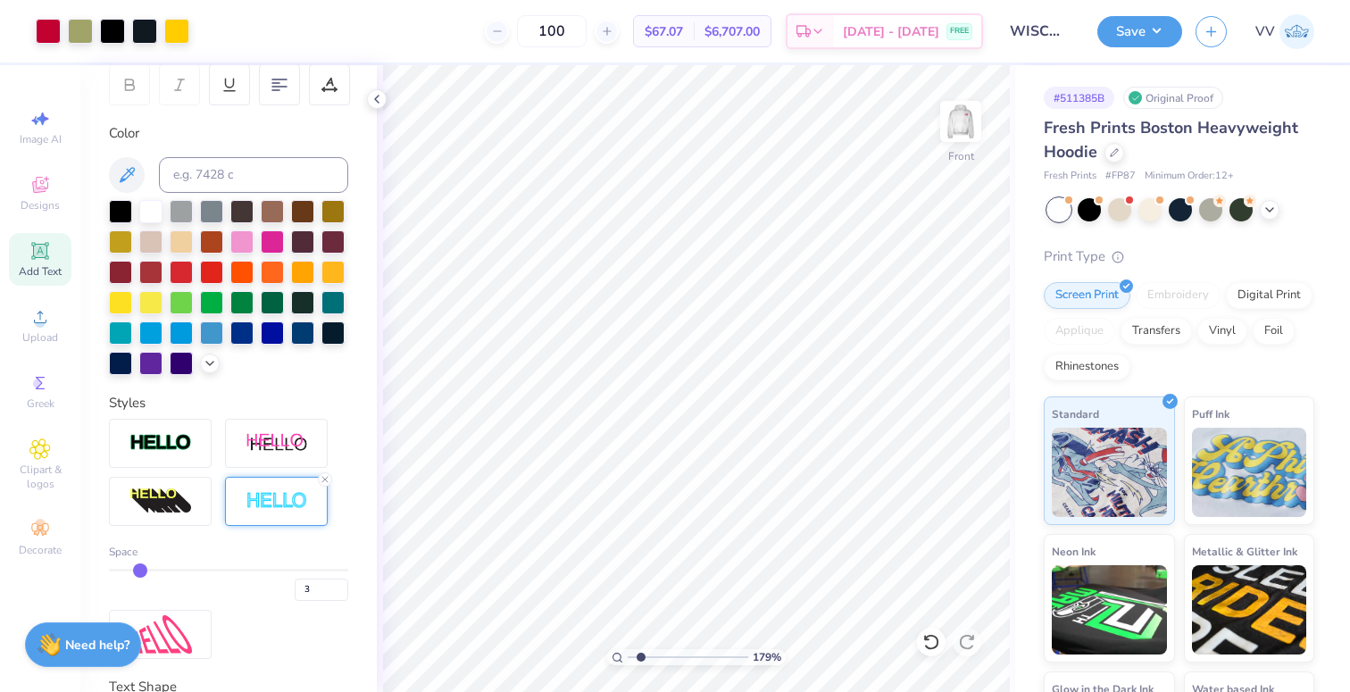
drag, startPoint x: 641, startPoint y: 658, endPoint x: 639, endPoint y: 649, distance: 9.1
type input "1.73"
click at [640, 658] on input "range" at bounding box center [688, 657] width 121 height 16
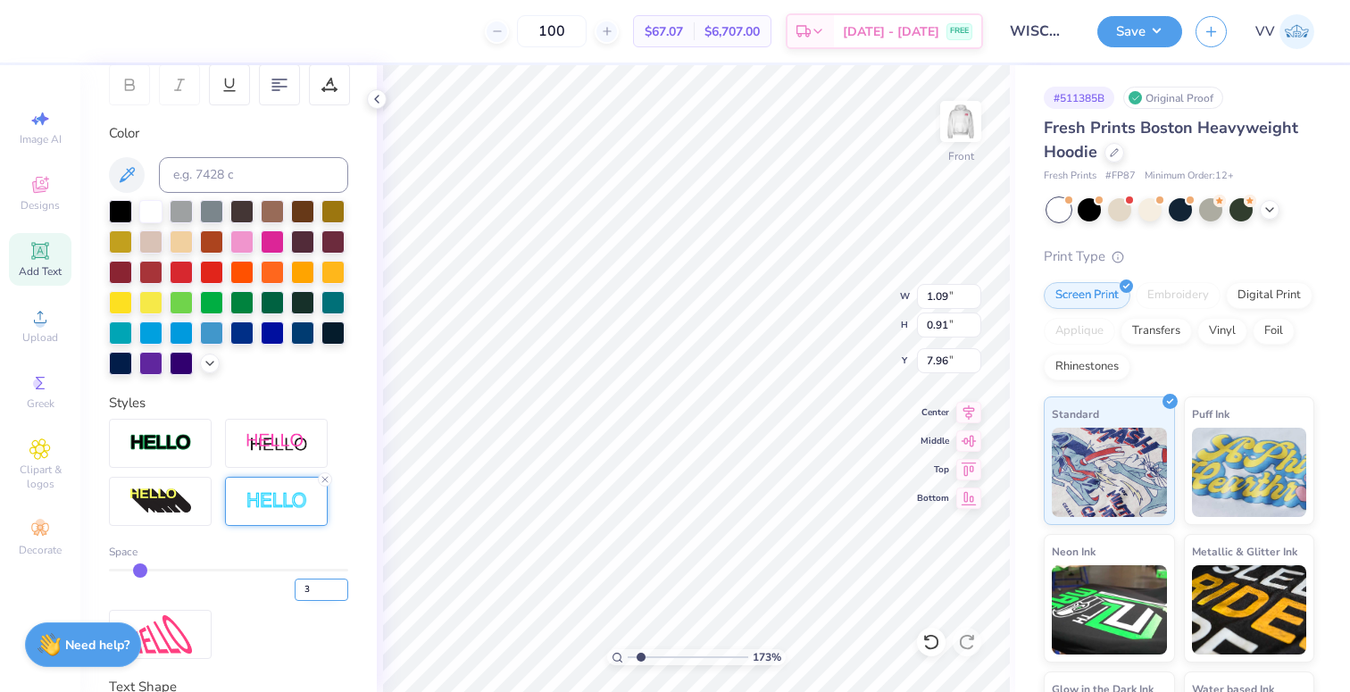
click at [310, 590] on input "3" at bounding box center [322, 590] width 54 height 22
type input "2"
type input "1.08"
type input "0.89"
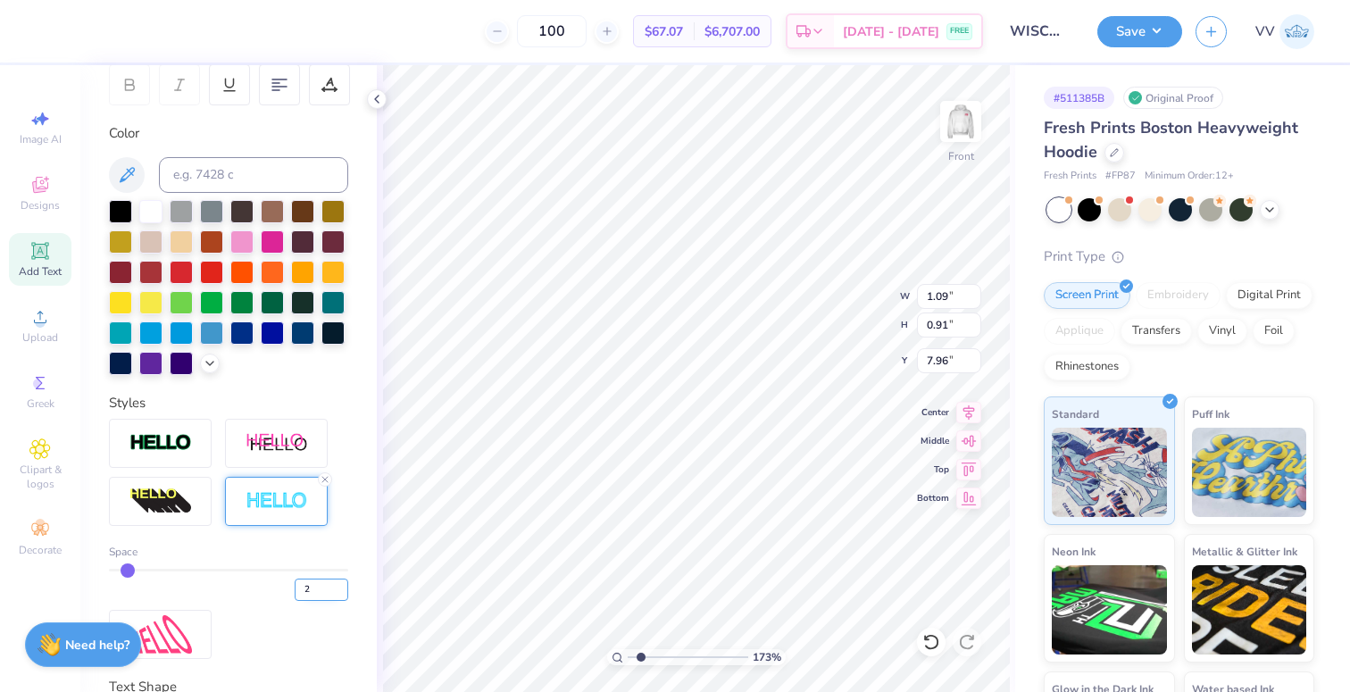
type input "7.97"
click at [304, 583] on input "2" at bounding box center [322, 590] width 54 height 22
type input "3"
type input "1.09"
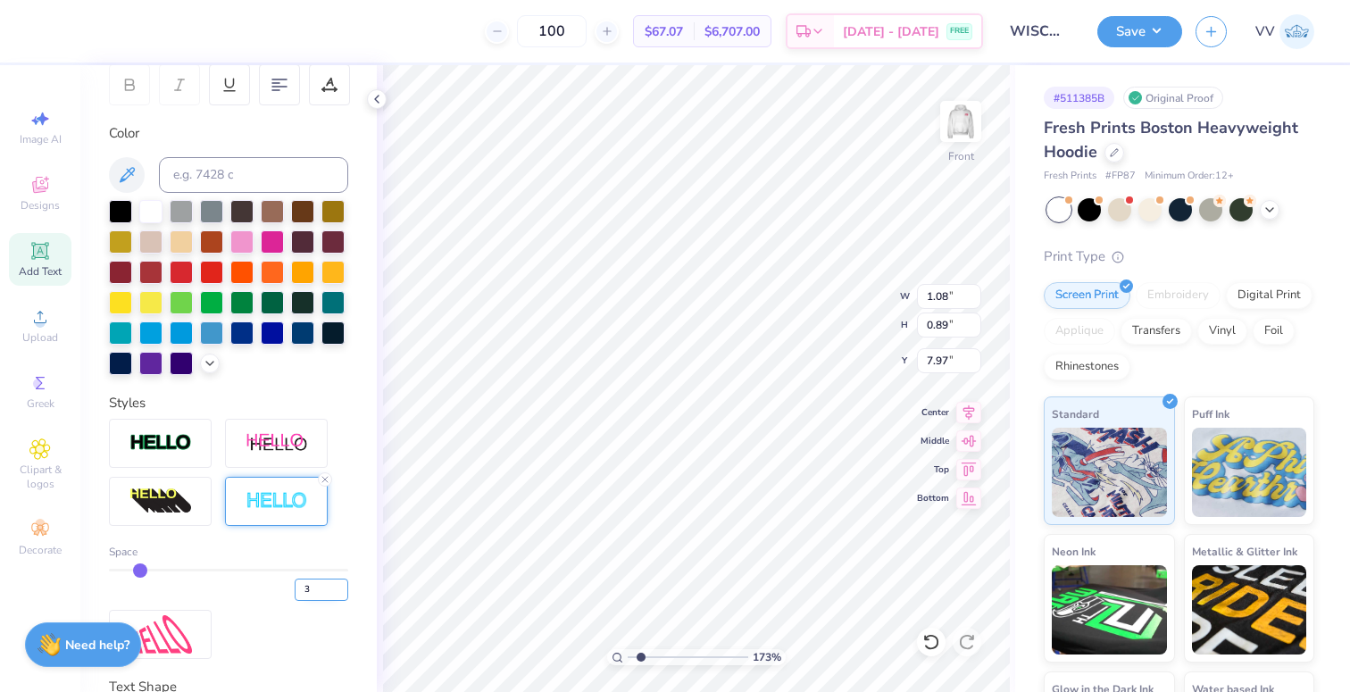
type input "0.91"
type input "7.96"
type input "1.29"
type input "0.81"
type input "8.91"
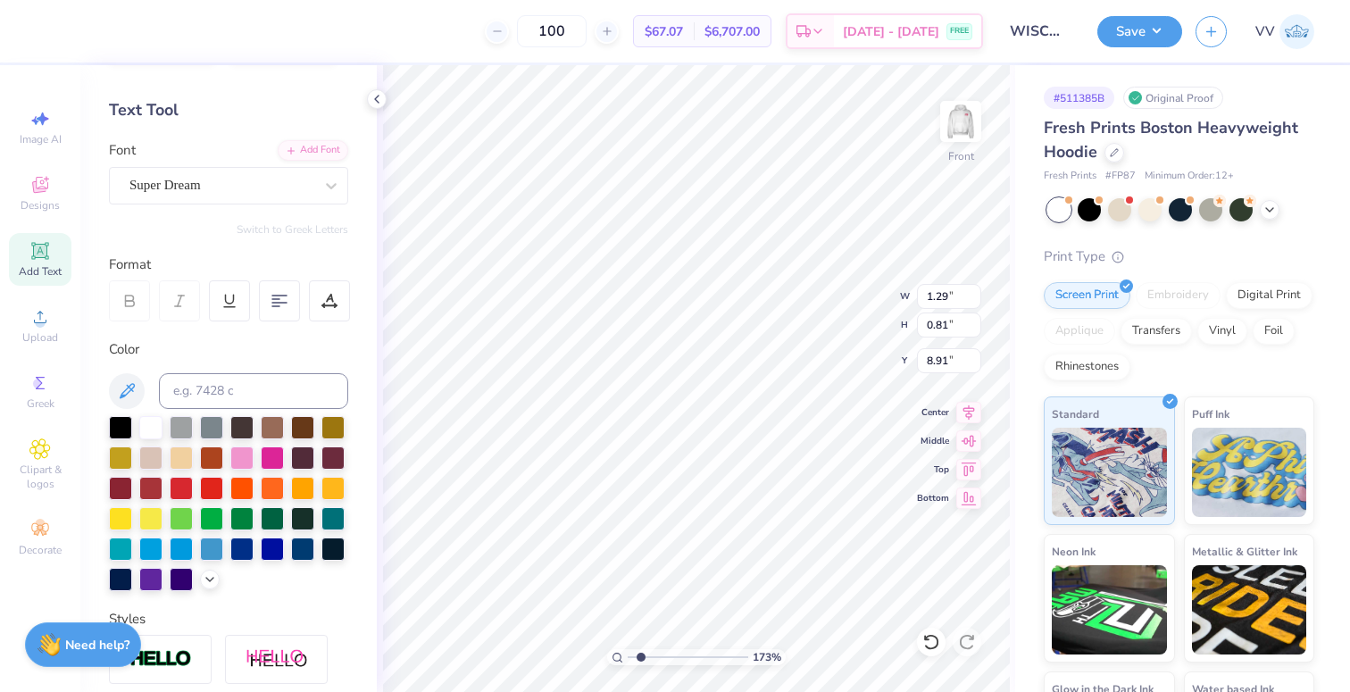
scroll to position [0, 0]
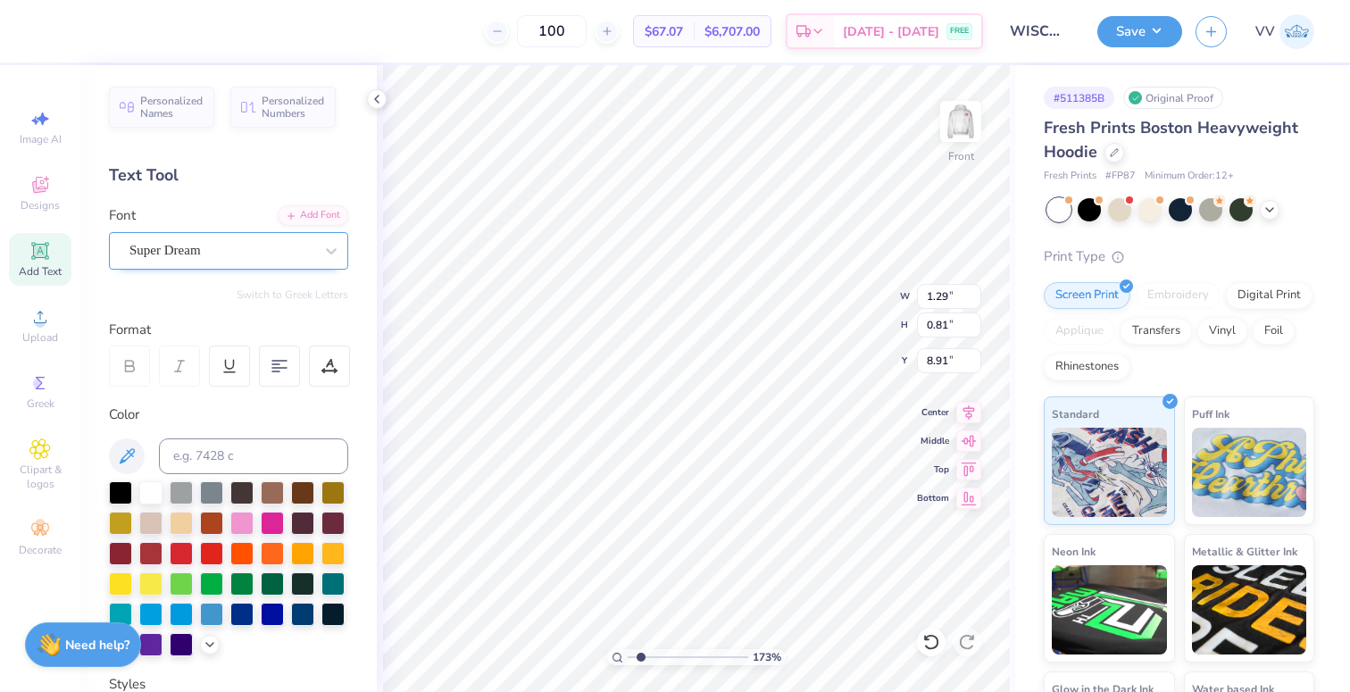
click at [171, 239] on div at bounding box center [221, 250] width 184 height 24
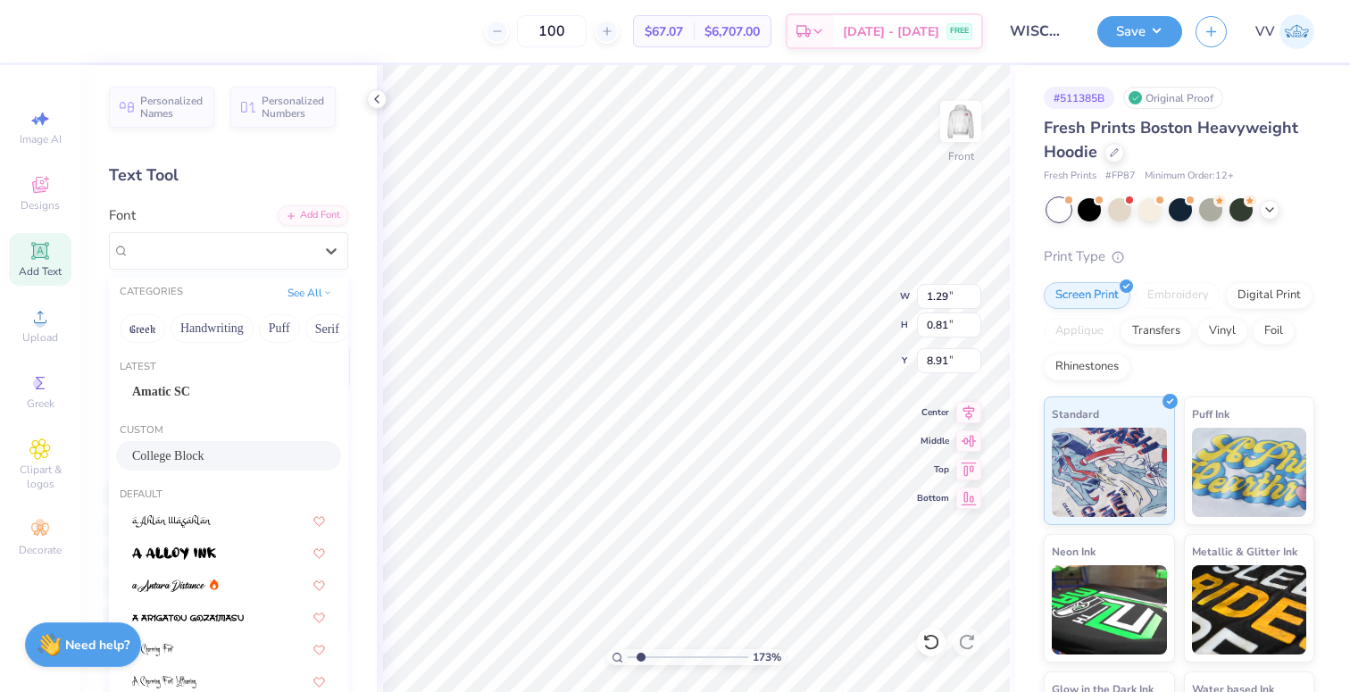
click at [187, 442] on div "College Block" at bounding box center [228, 455] width 225 height 29
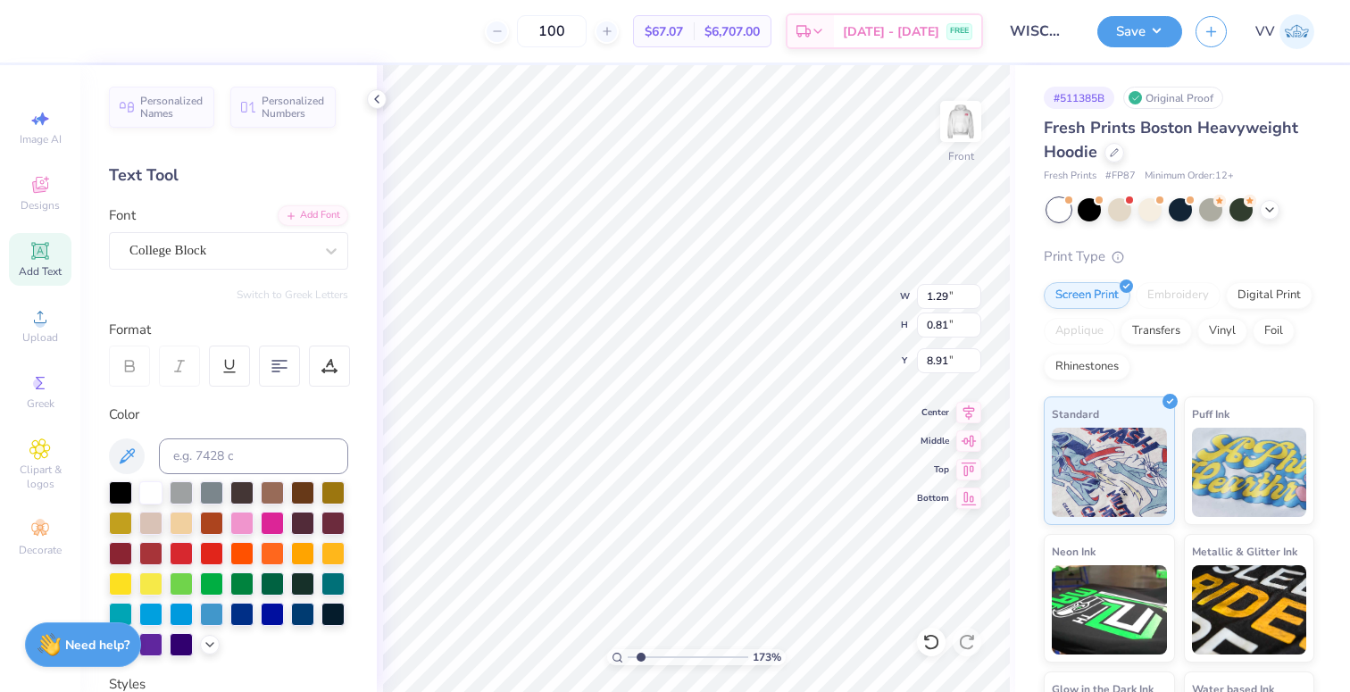
type input "1.03"
type input "0.88"
type input "8.95"
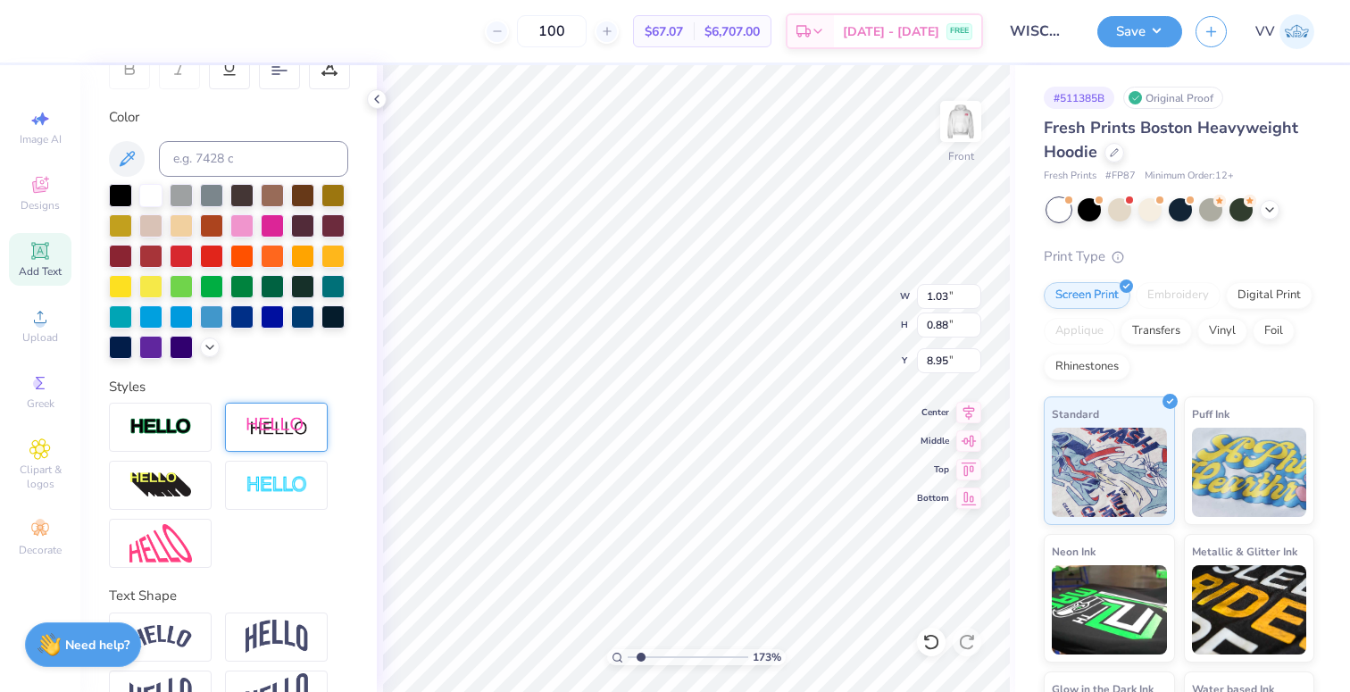
scroll to position [303, 0]
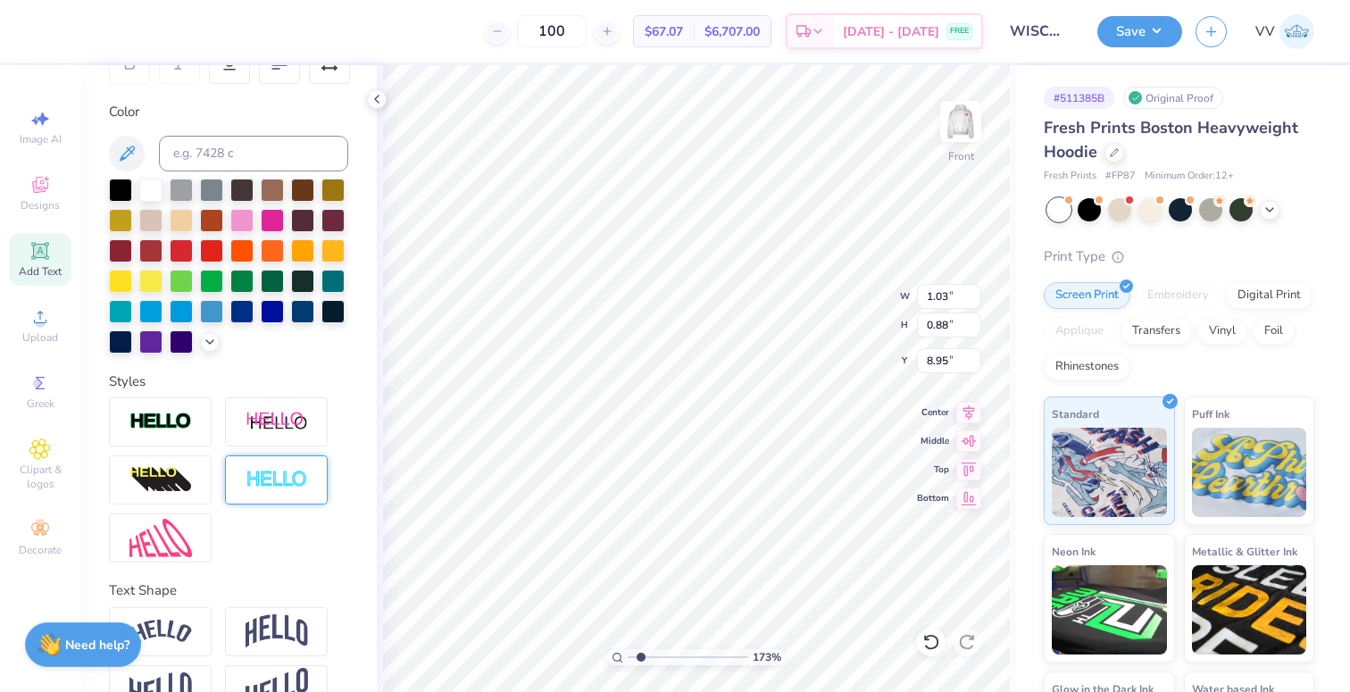
click at [283, 475] on img at bounding box center [277, 480] width 63 height 21
type input "1.05"
type input "0.89"
type input "8.94"
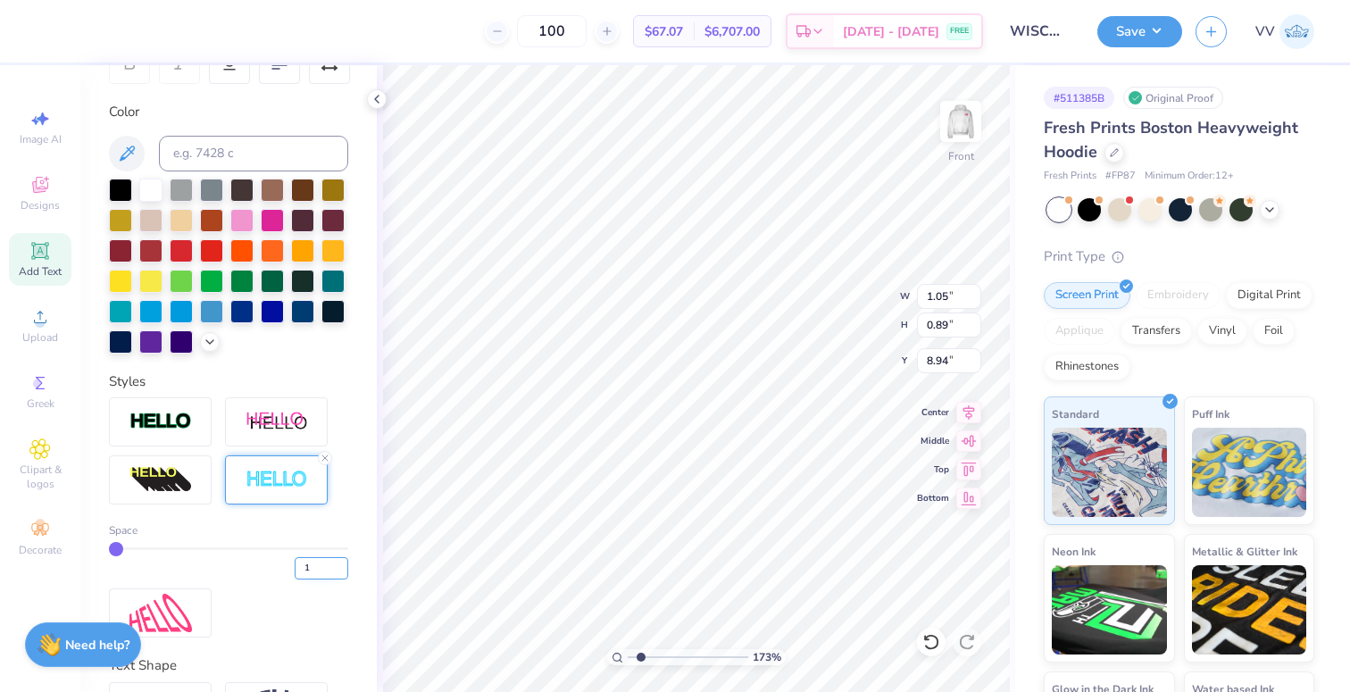
click at [324, 571] on input "1" at bounding box center [322, 568] width 54 height 22
type input "3"
type input "1.08"
type input "0.92"
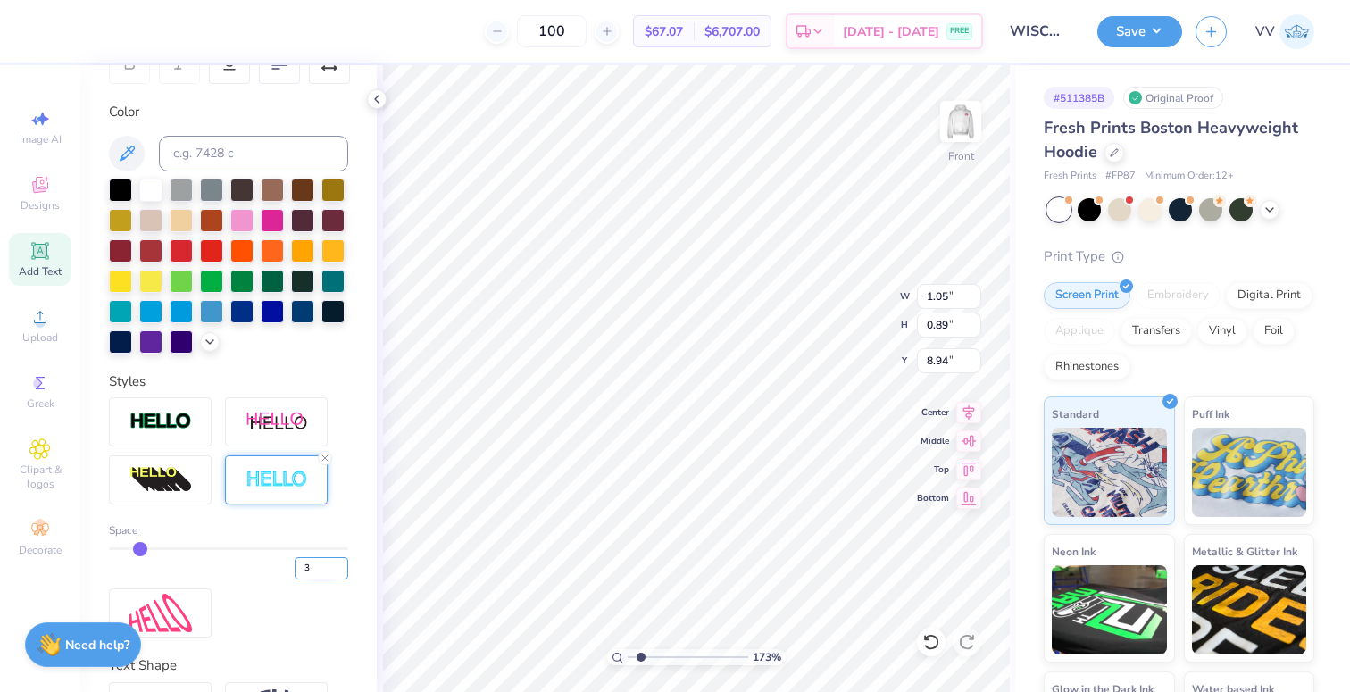
type input "8.93"
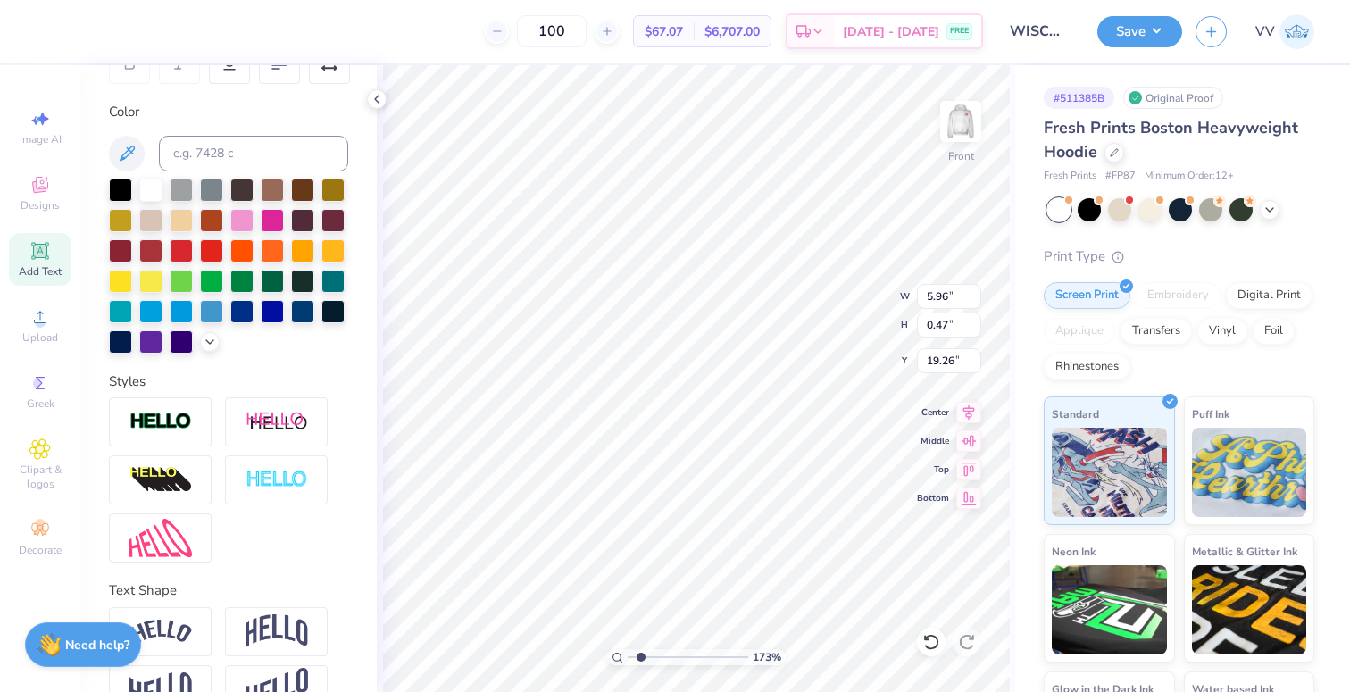
scroll to position [0, 0]
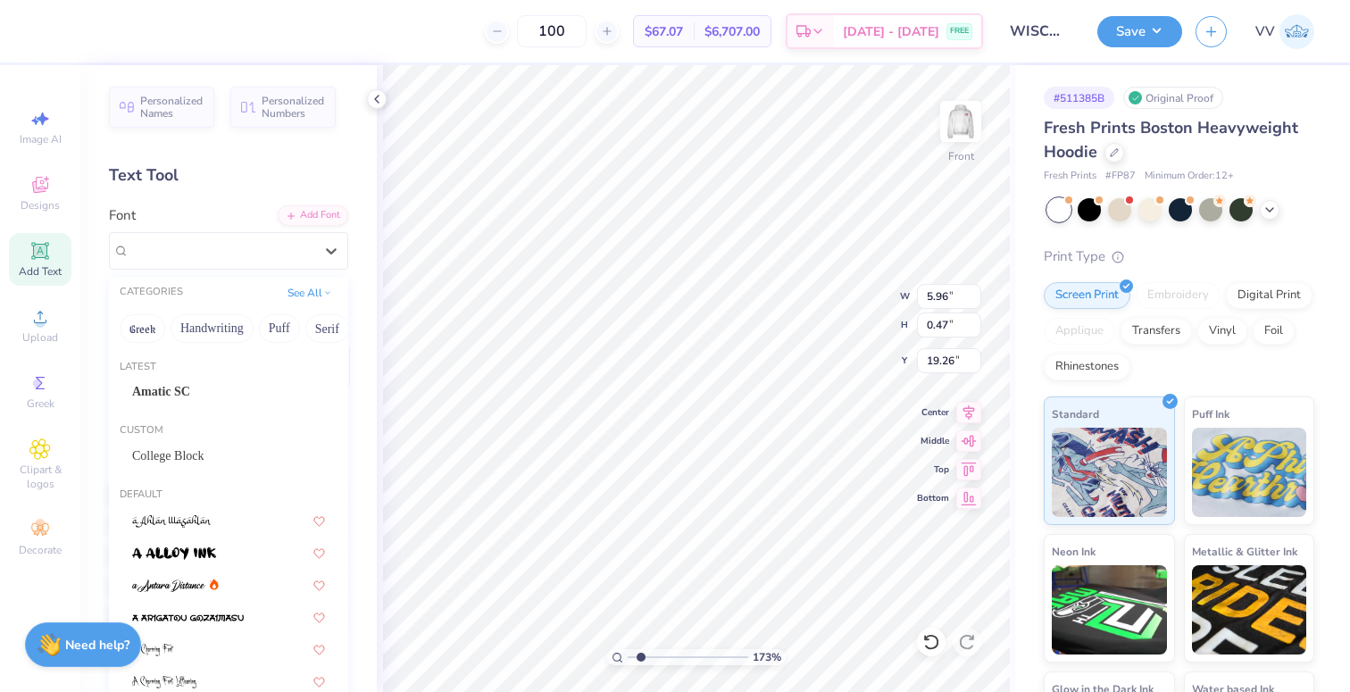
drag, startPoint x: 219, startPoint y: 249, endPoint x: 208, endPoint y: 411, distance: 162.0
click at [218, 249] on div "Super Dream" at bounding box center [222, 251] width 188 height 28
click at [200, 456] on span "College Block" at bounding box center [168, 455] width 72 height 19
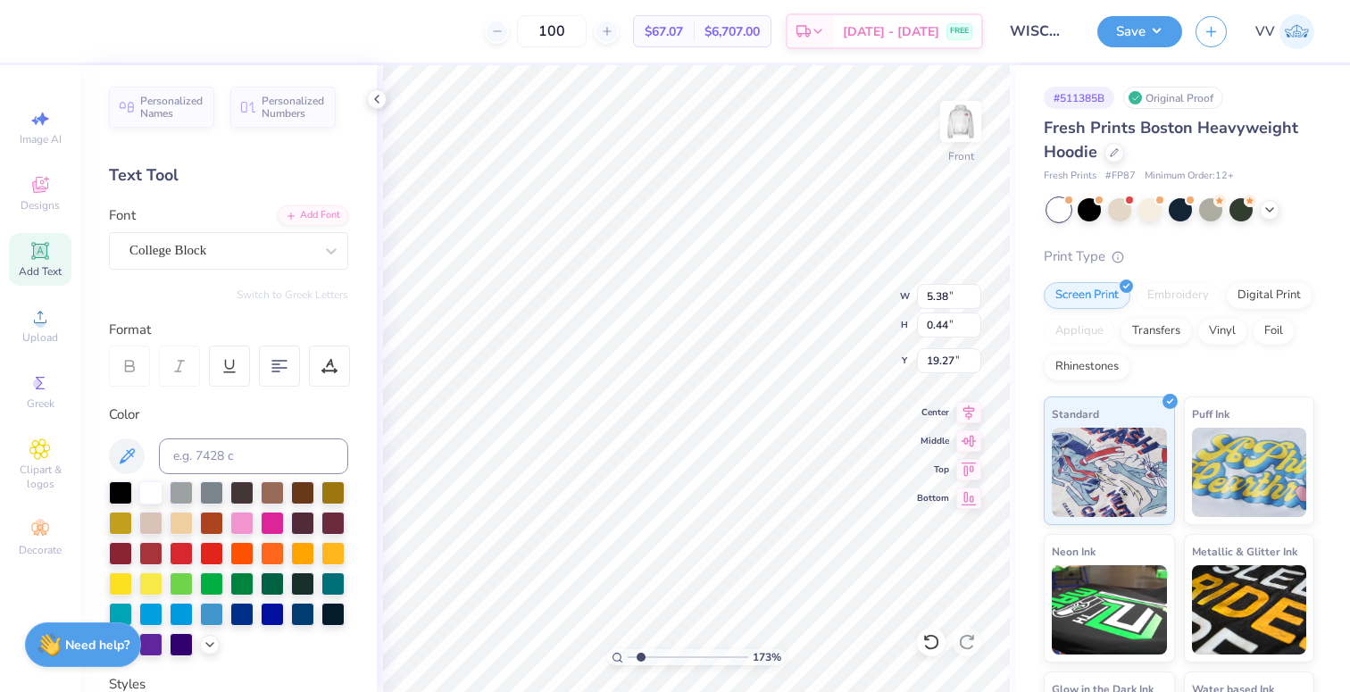
type input "5.38"
type input "0.44"
type input "19.27"
click at [953, 328] on input "0.44" at bounding box center [949, 325] width 64 height 25
type input ".5"
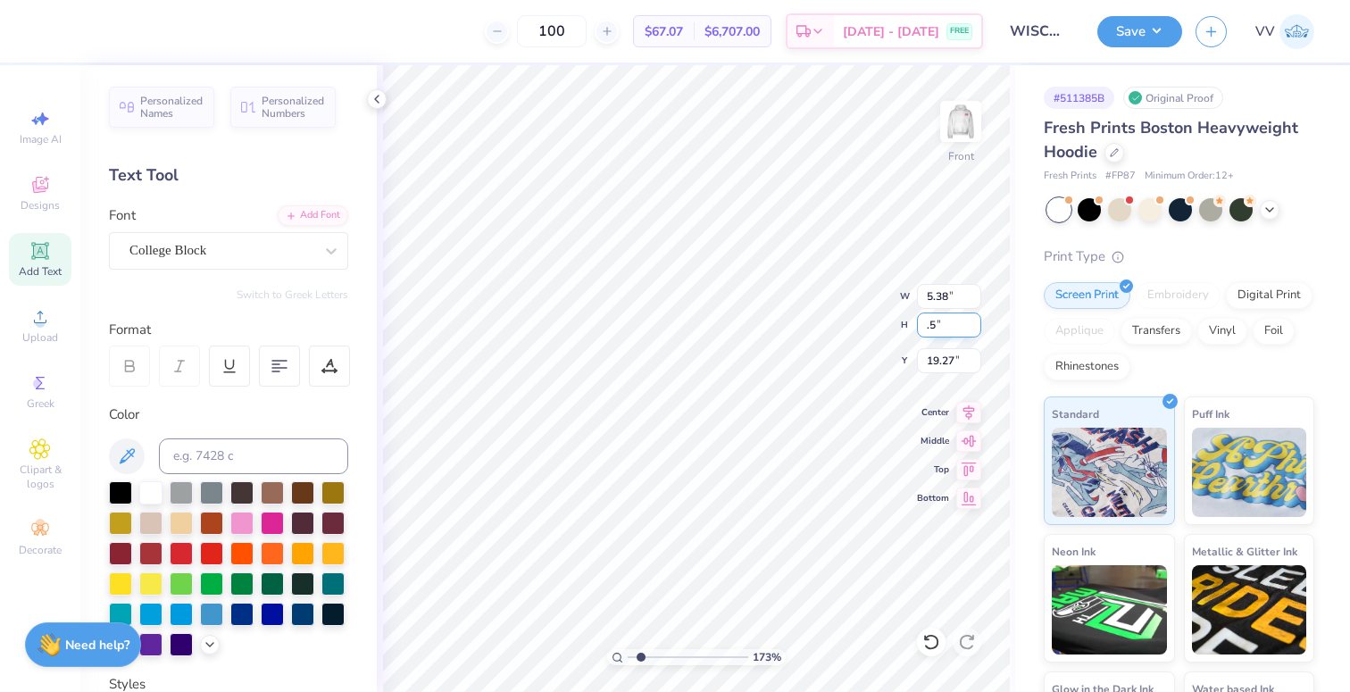
type input "6.06"
type input "0.50"
type input "19.24"
click at [954, 327] on input "0.50" at bounding box center [949, 325] width 64 height 25
type input ".45"
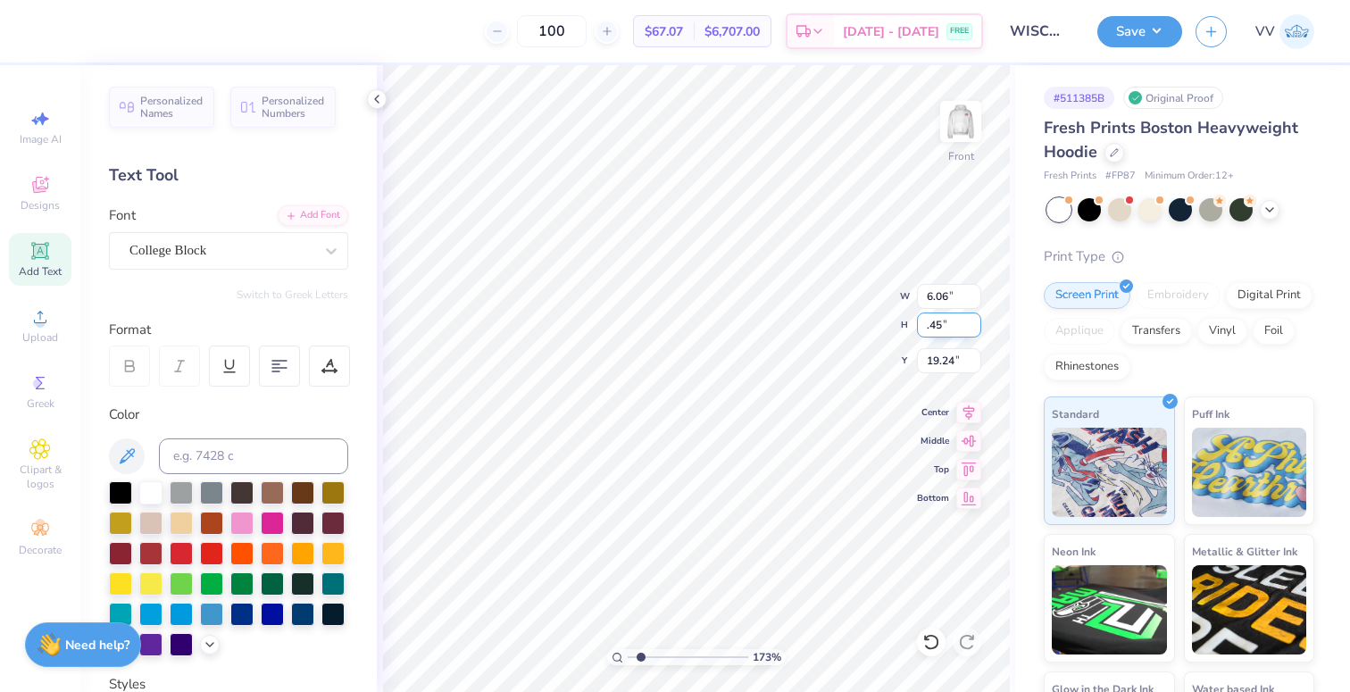
type input "5.46"
type input "0.45"
type input "19.26"
click at [954, 328] on input "0.45" at bounding box center [949, 325] width 64 height 25
type input ".47"
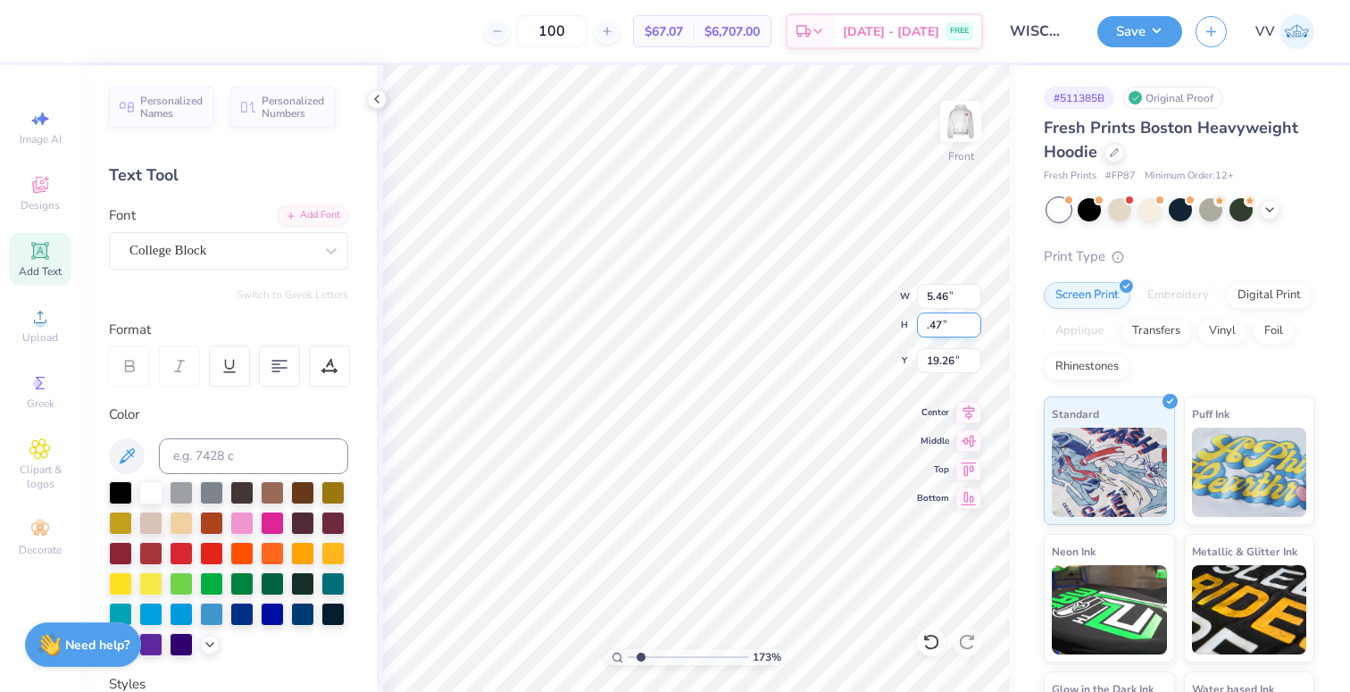
type input "5.70"
type input "0.47"
type input "19.25"
type input "4.03"
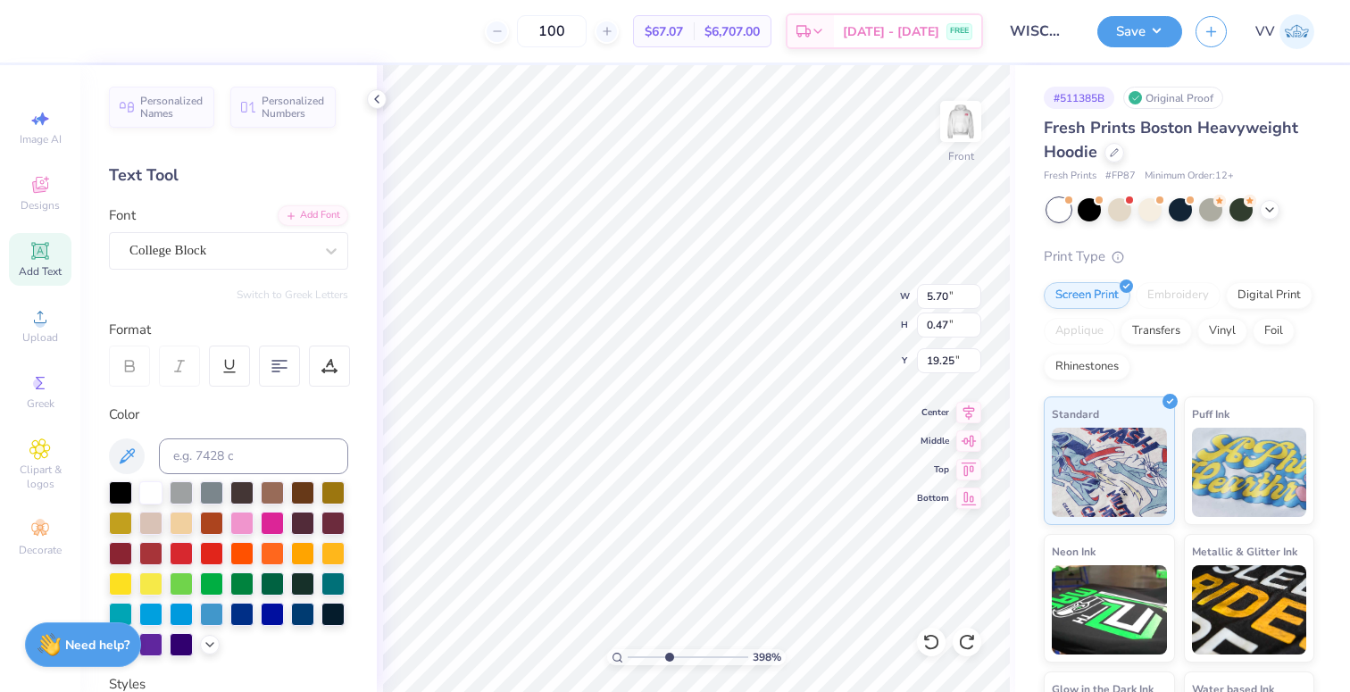
drag, startPoint x: 667, startPoint y: 659, endPoint x: 645, endPoint y: 652, distance: 23.4
click at [668, 659] on input "range" at bounding box center [688, 657] width 121 height 16
type input "5.42"
type input "0.45"
click at [955, 329] on input "0.45" at bounding box center [949, 325] width 64 height 25
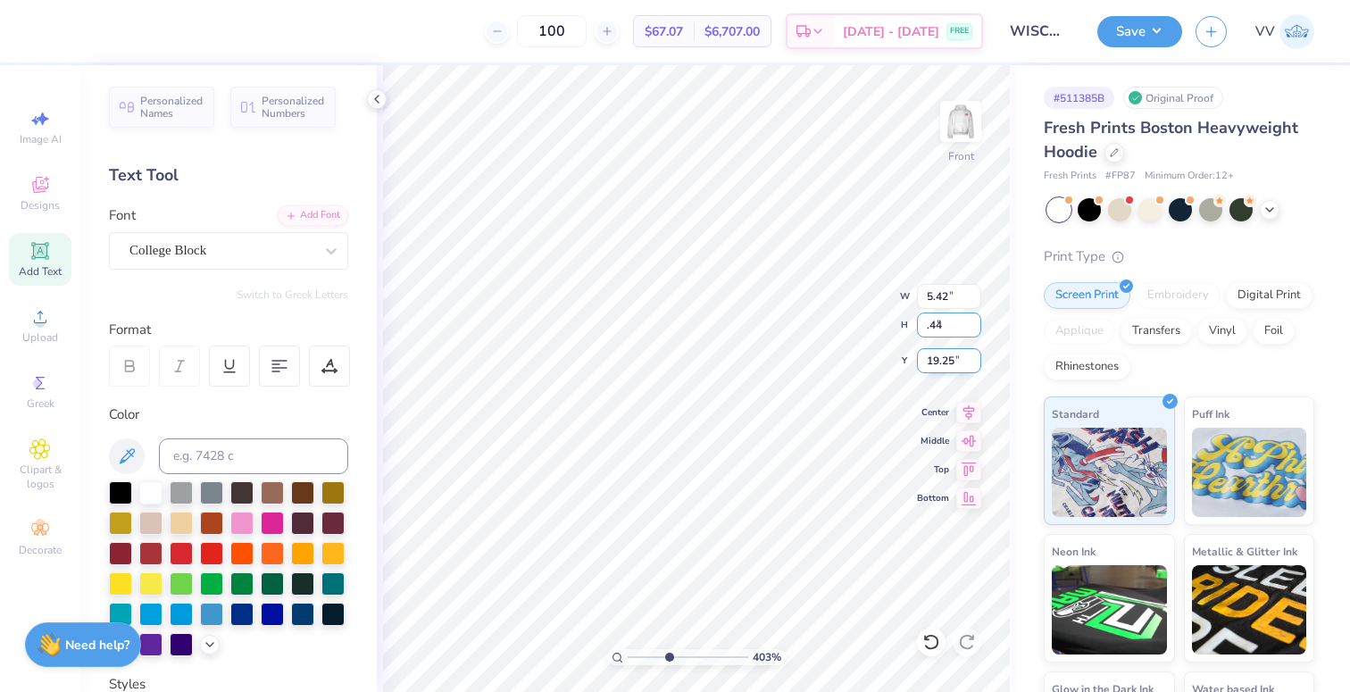
type input ".44"
type input "5.33"
type input "0.44"
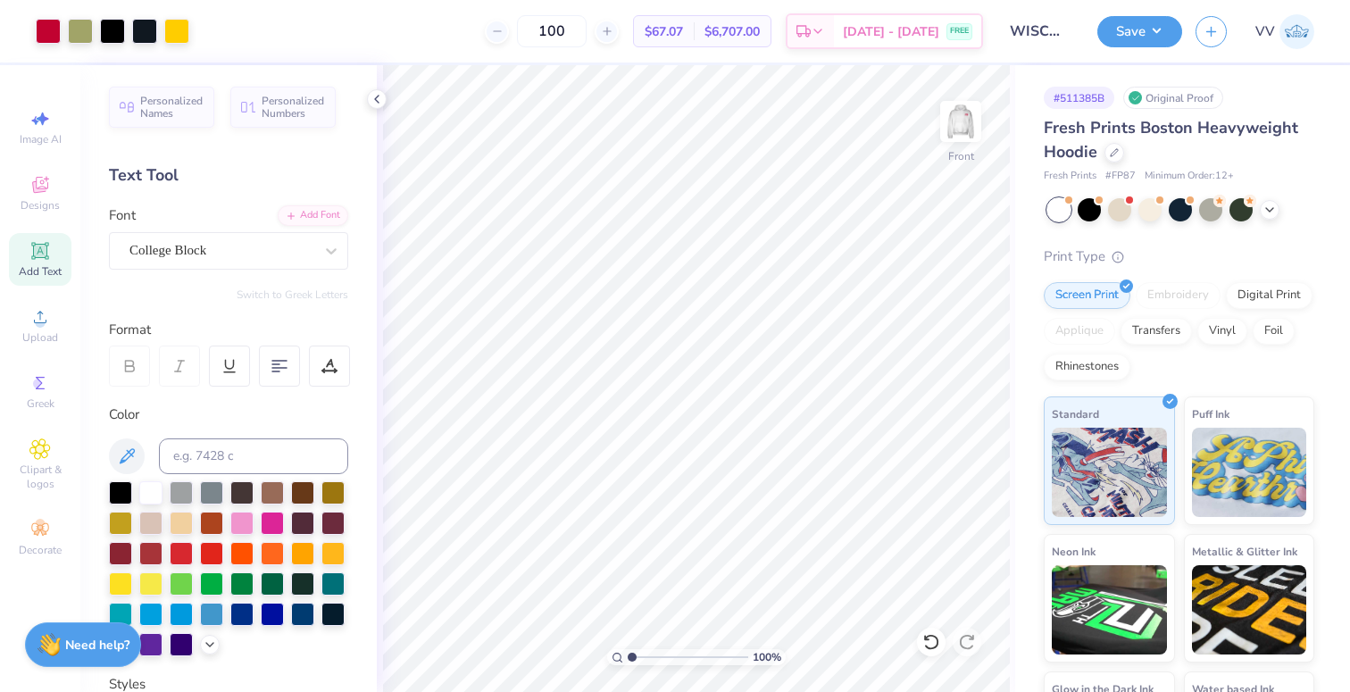
click at [619, 657] on div "100 %" at bounding box center [696, 657] width 179 height 16
click at [653, 659] on input "range" at bounding box center [688, 657] width 121 height 16
drag, startPoint x: 653, startPoint y: 659, endPoint x: 626, endPoint y: 664, distance: 27.3
type input "1"
click at [628, 664] on input "range" at bounding box center [688, 657] width 121 height 16
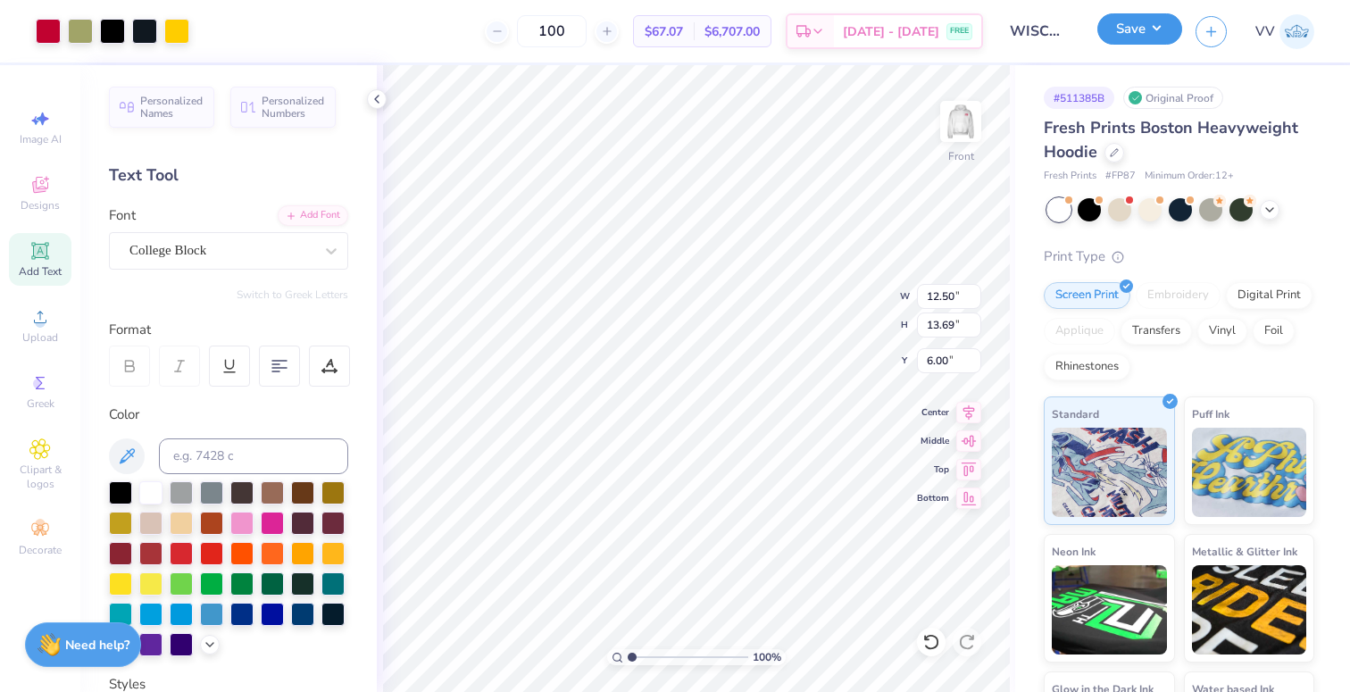
click at [1134, 32] on button "Save" at bounding box center [1139, 28] width 85 height 31
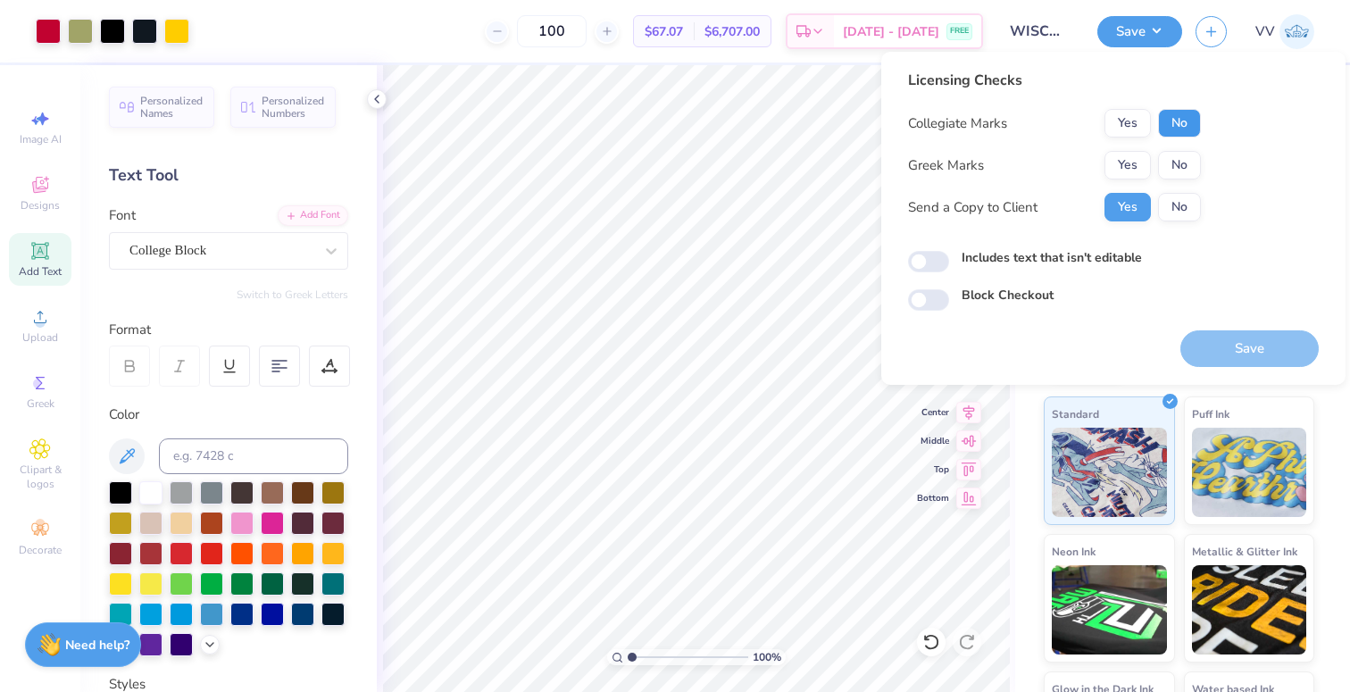
click at [1173, 120] on button "No" at bounding box center [1179, 123] width 43 height 29
click at [1138, 124] on button "Yes" at bounding box center [1128, 123] width 46 height 29
click at [1133, 177] on button "Yes" at bounding box center [1128, 165] width 46 height 29
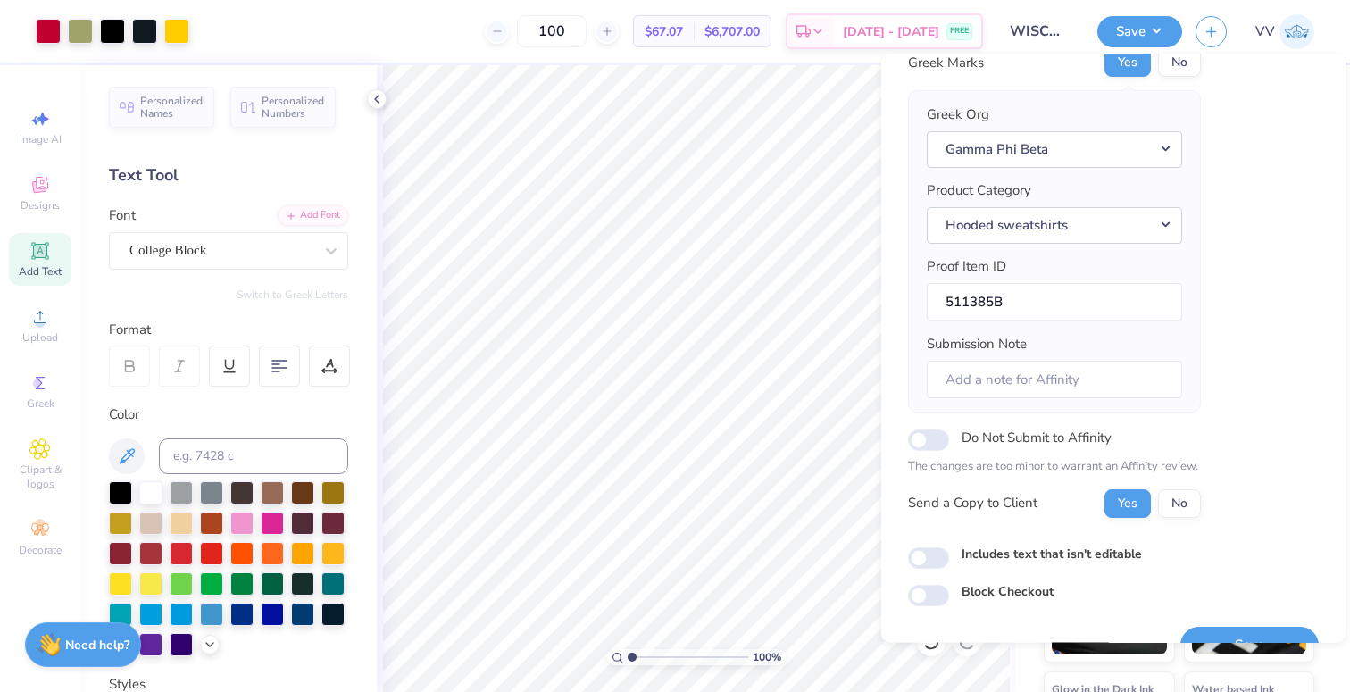
scroll to position [143, 0]
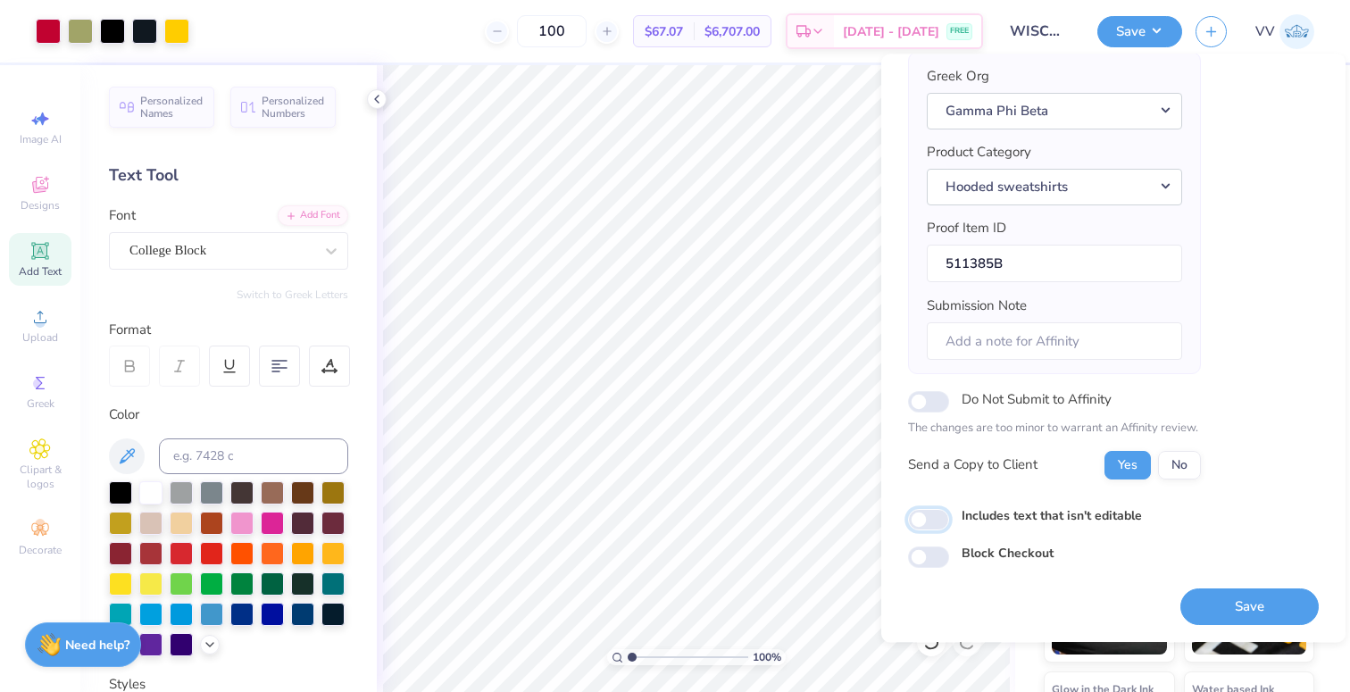
click at [916, 520] on input "Includes text that isn't editable" at bounding box center [928, 519] width 41 height 21
checkbox input "true"
click at [1278, 610] on button "Save" at bounding box center [1249, 606] width 138 height 37
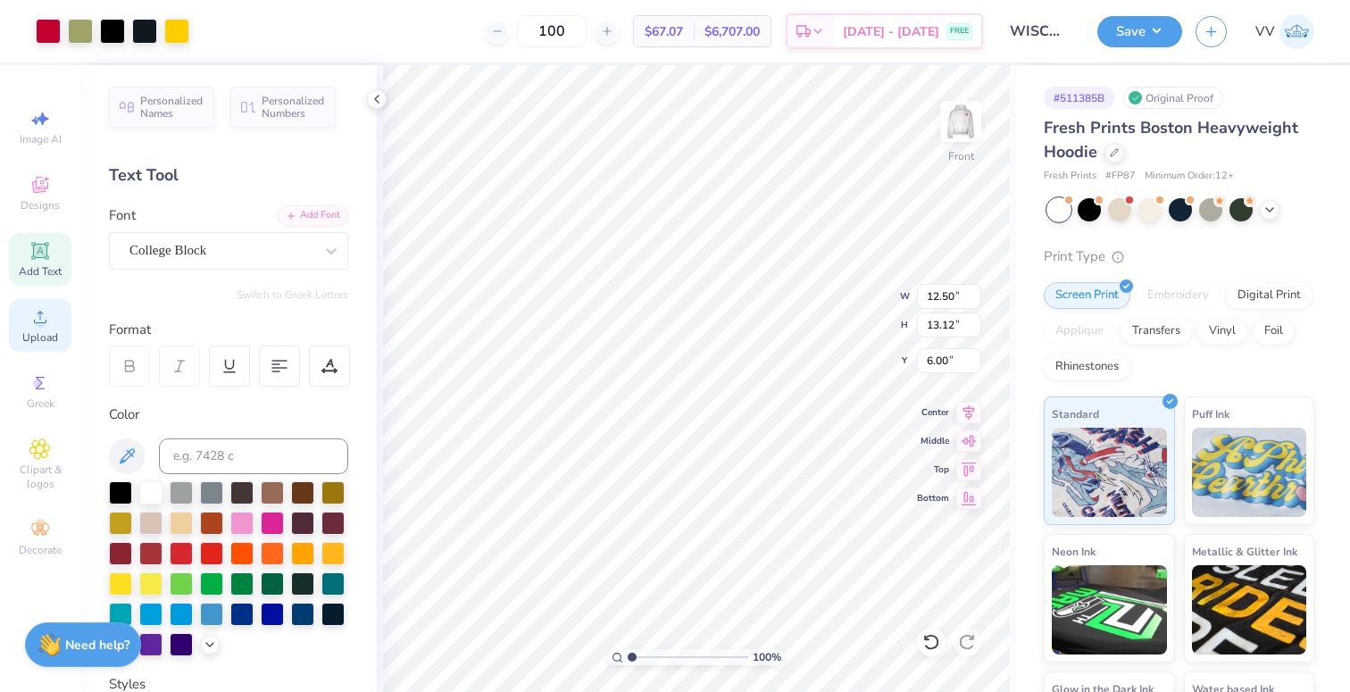
click at [54, 338] on span "Upload" at bounding box center [40, 337] width 36 height 14
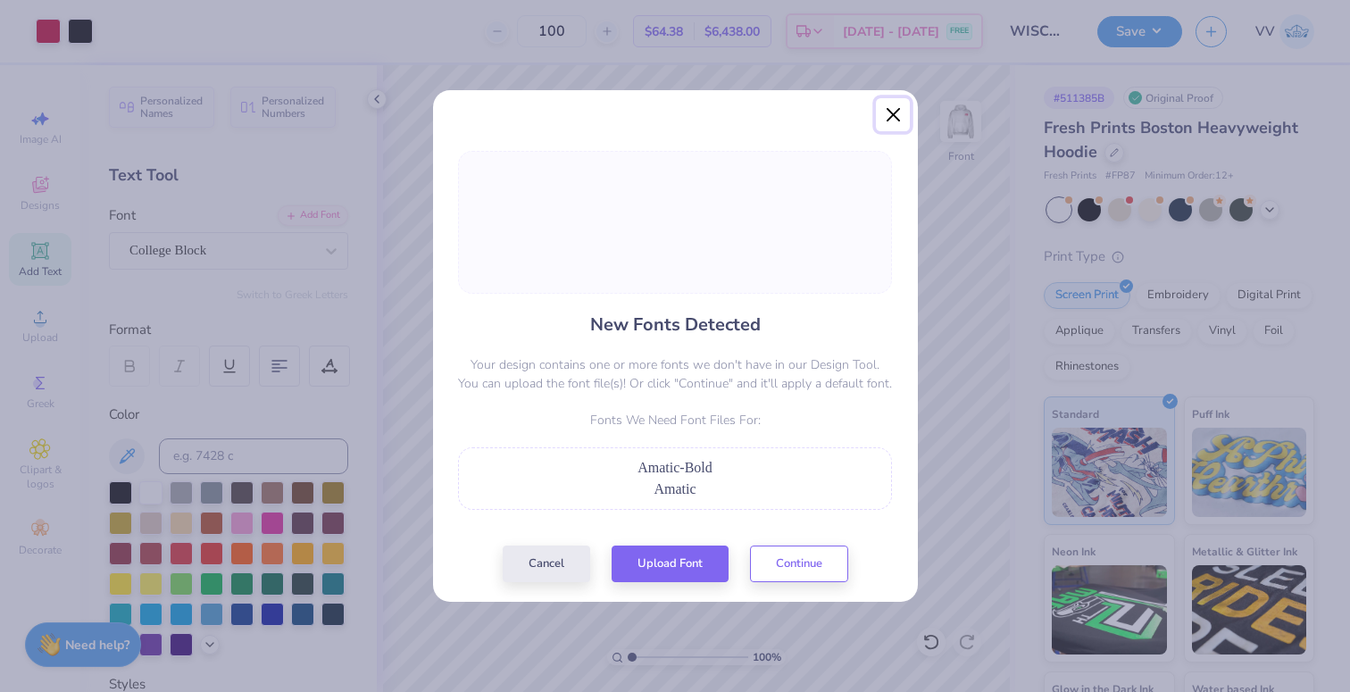
click at [892, 122] on button "Close" at bounding box center [893, 115] width 34 height 34
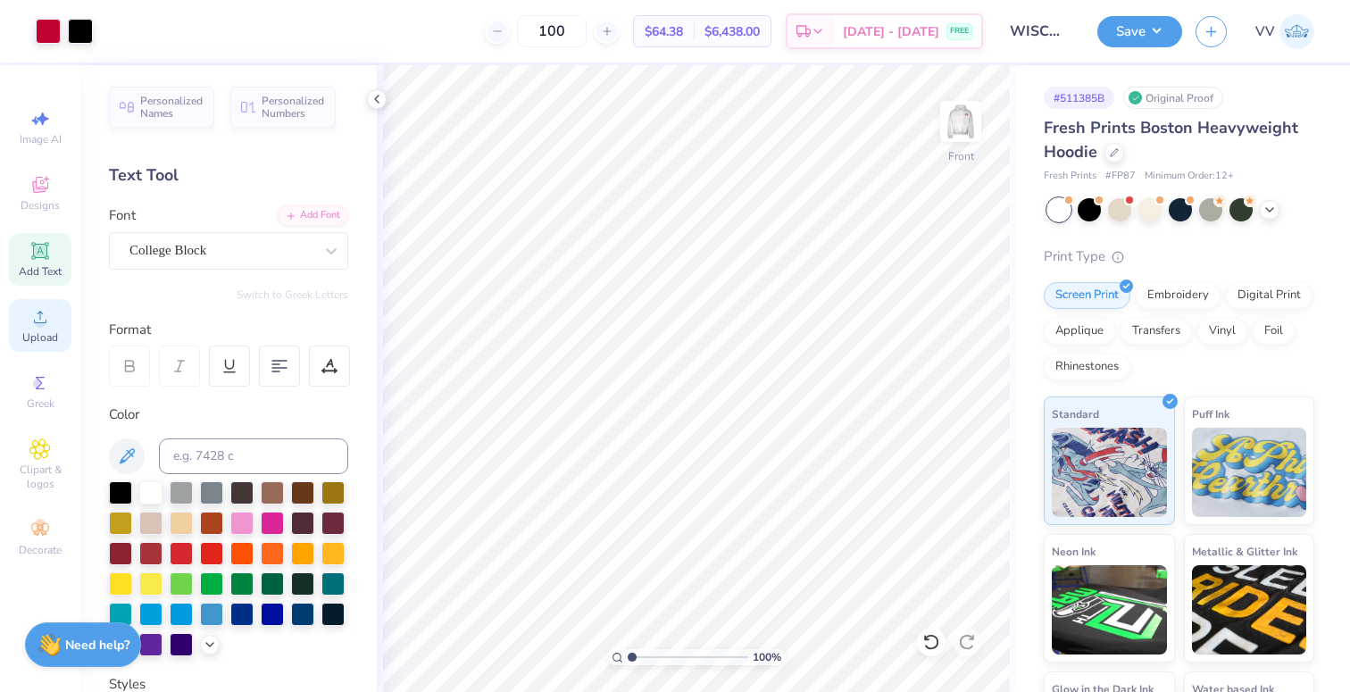
click at [30, 309] on icon at bounding box center [39, 316] width 21 height 21
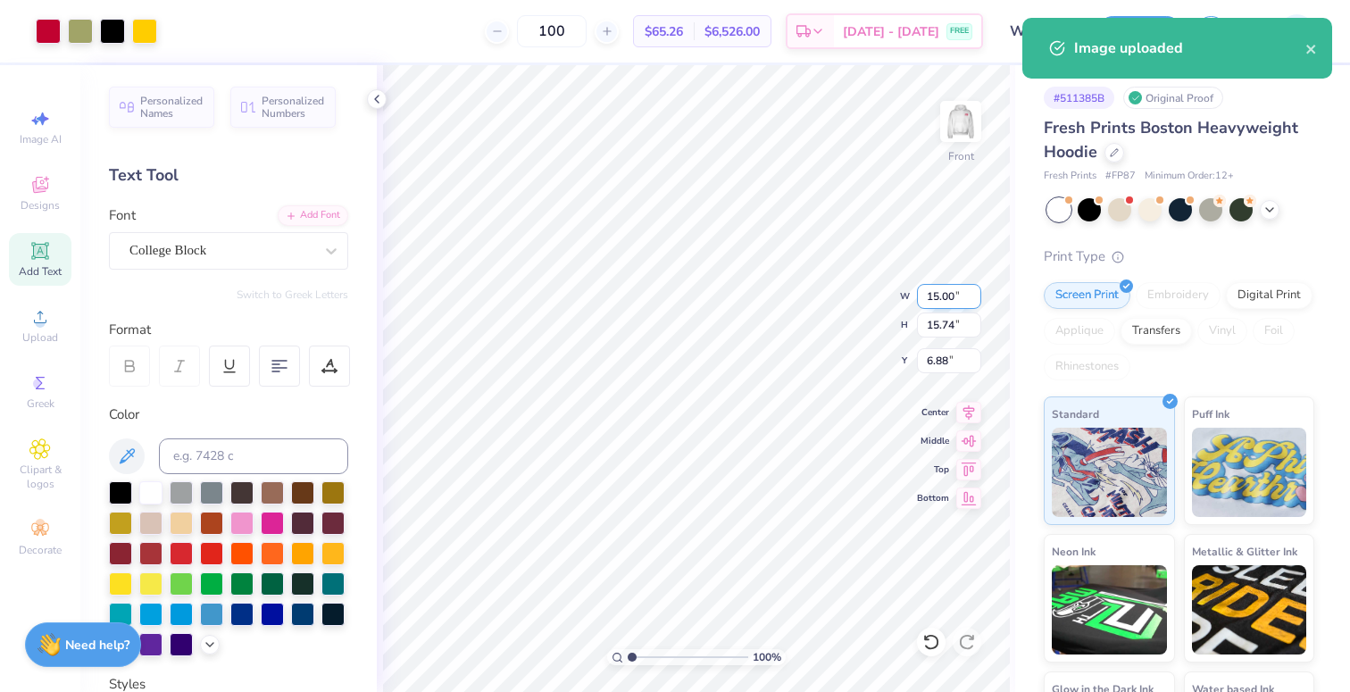
click at [942, 292] on input "15.00" at bounding box center [949, 296] width 64 height 25
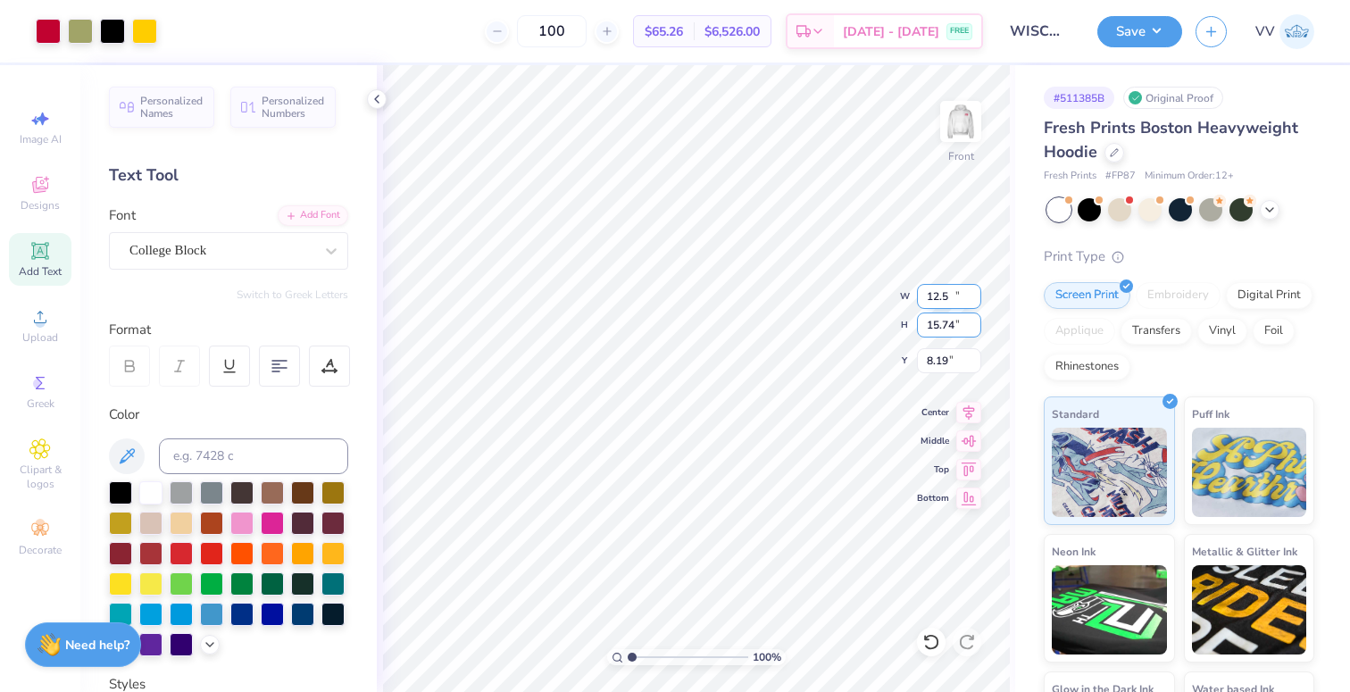
type input "12.50"
type input "13.12"
type input "6.00"
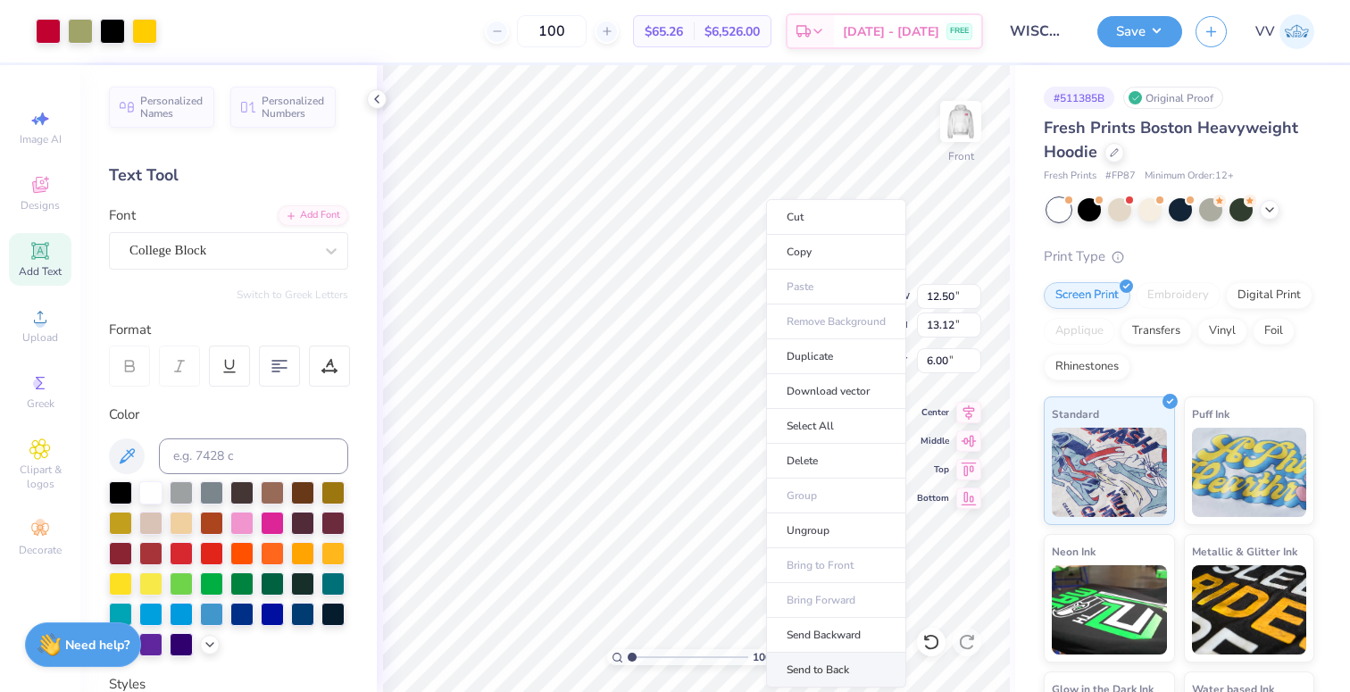
click at [838, 662] on li "Send to Back" at bounding box center [836, 670] width 140 height 35
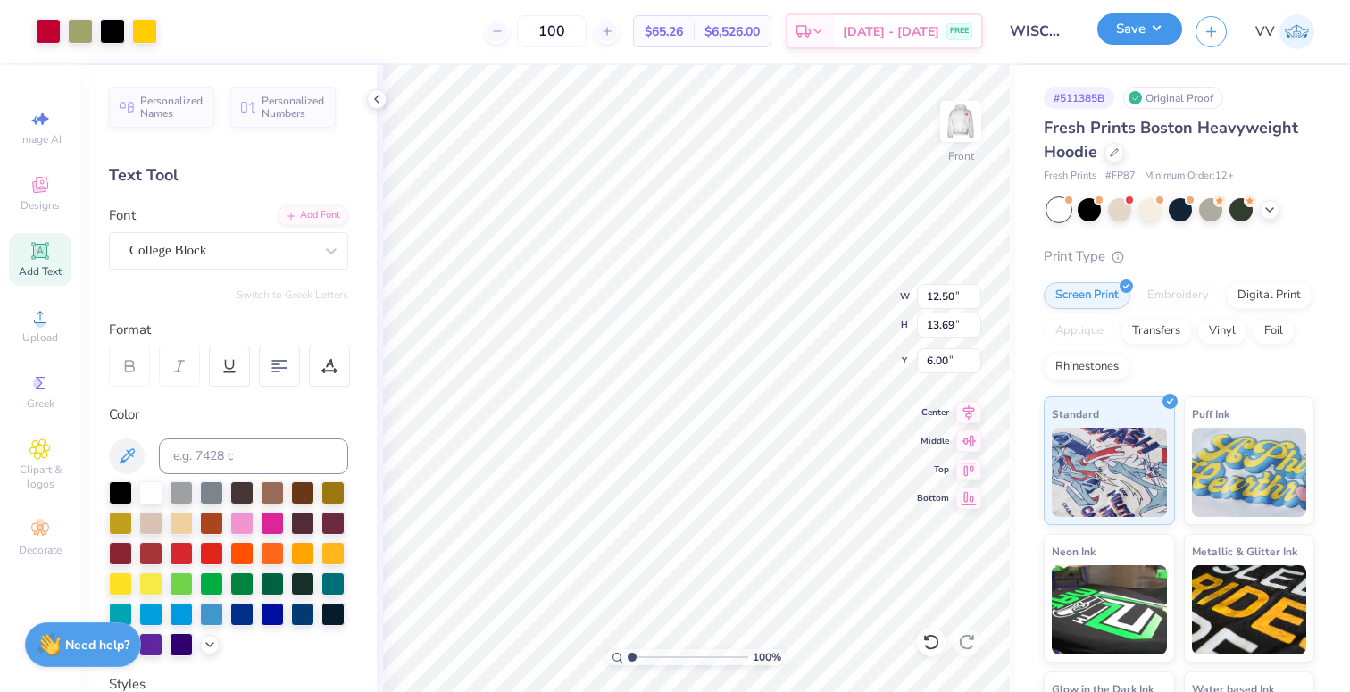
click at [1143, 31] on button "Save" at bounding box center [1139, 28] width 85 height 31
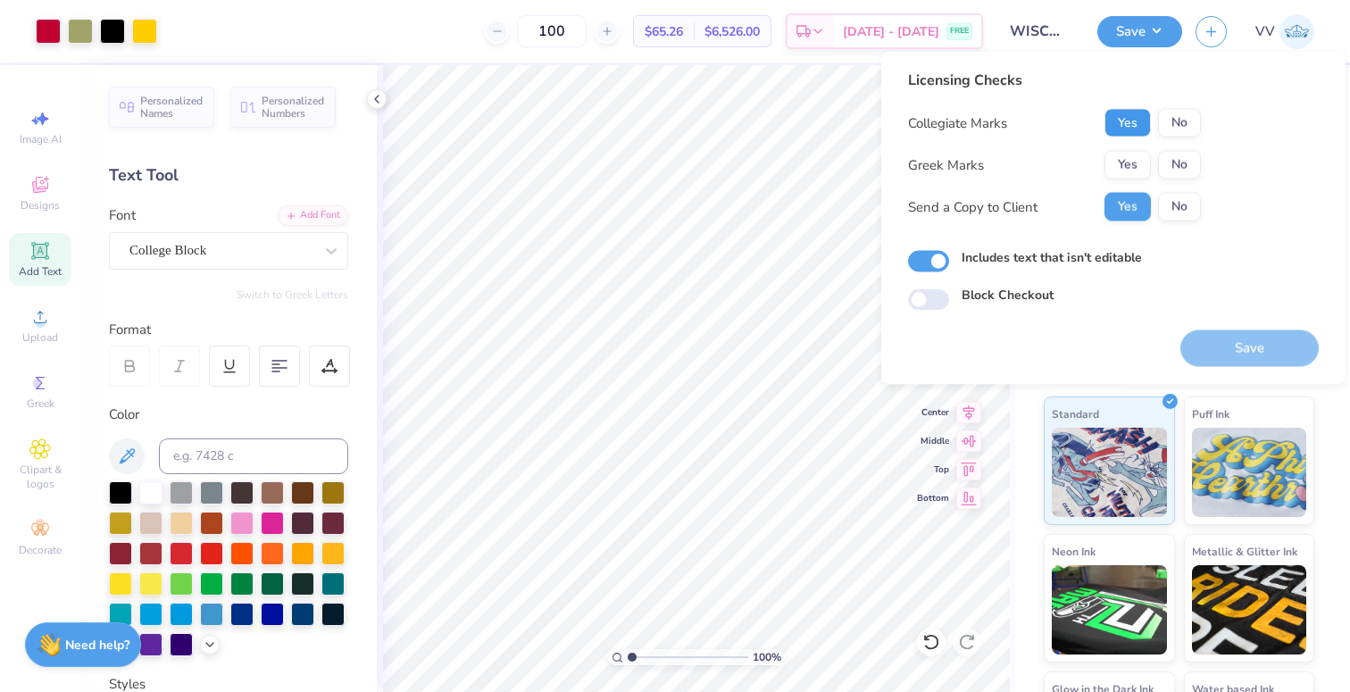
click at [1136, 124] on button "Yes" at bounding box center [1128, 123] width 46 height 29
click at [1172, 158] on button "No" at bounding box center [1179, 165] width 43 height 29
click at [1134, 161] on button "Yes" at bounding box center [1128, 165] width 46 height 29
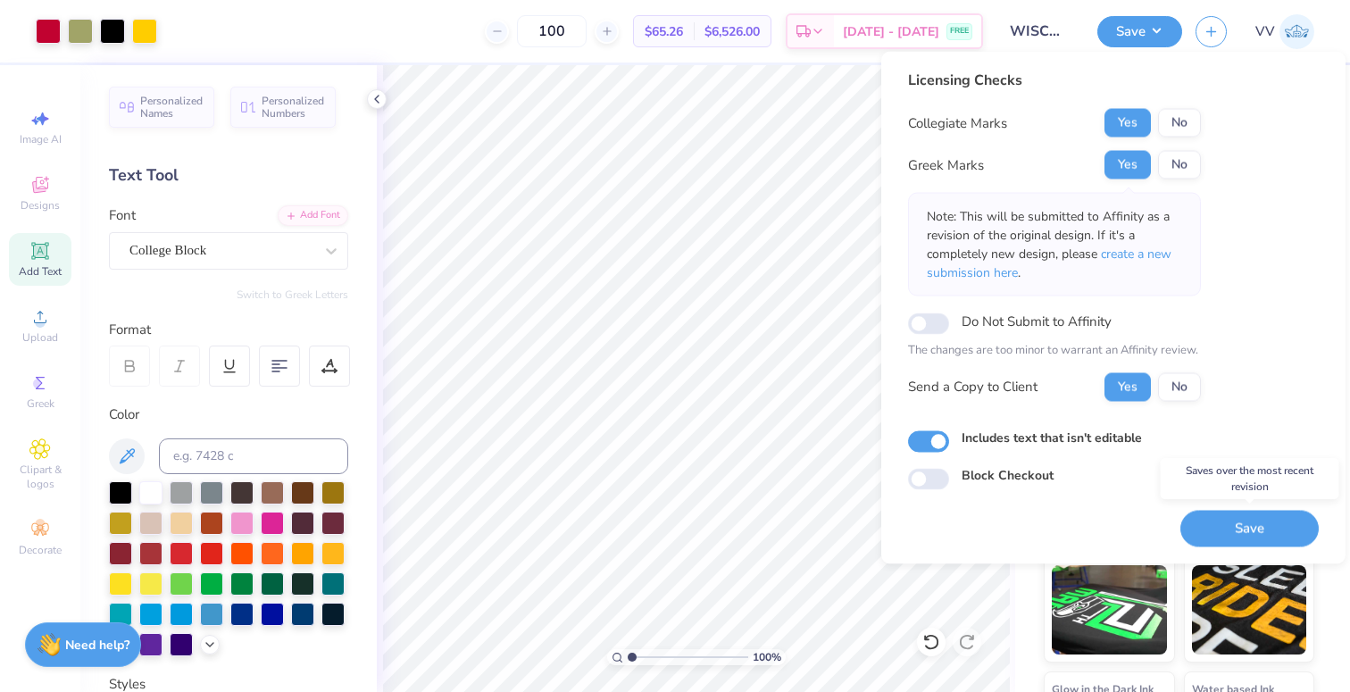
click at [1238, 523] on button "Save" at bounding box center [1249, 528] width 138 height 37
